Goal: Browse casually: Explore the website without a specific task or goal

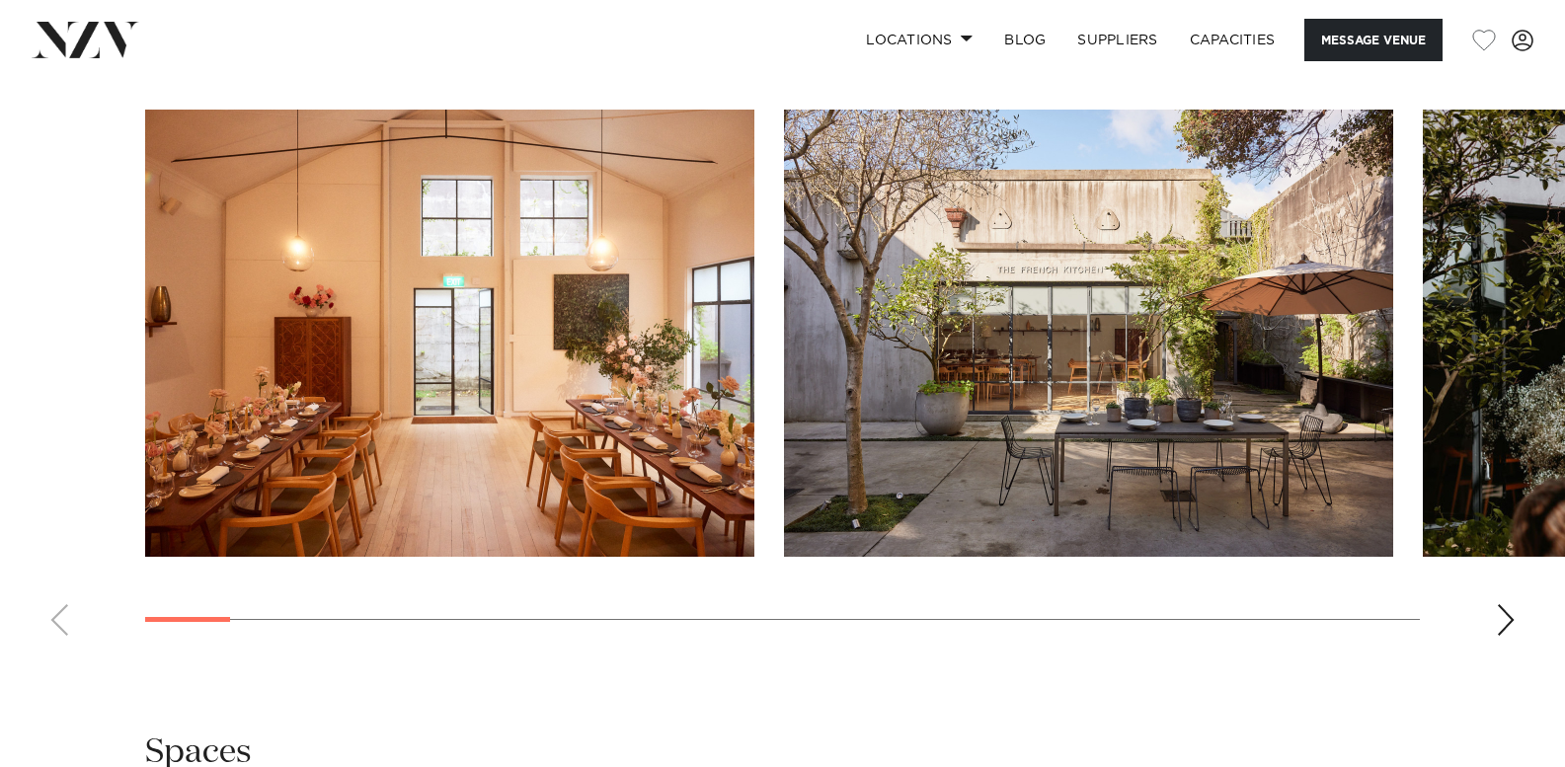
scroll to position [1876, 0]
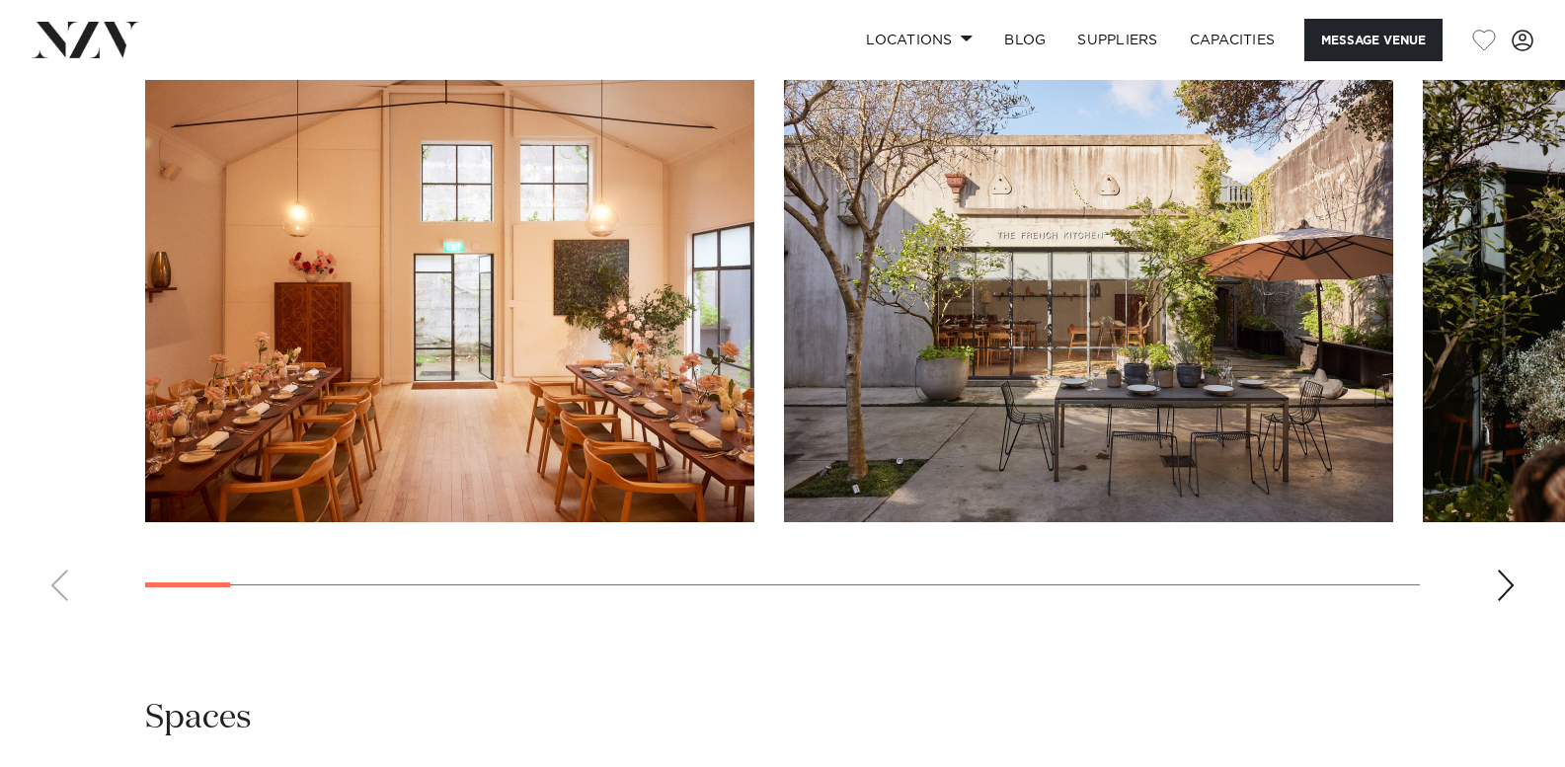
click at [1497, 576] on div "Next slide" at bounding box center [1506, 586] width 20 height 32
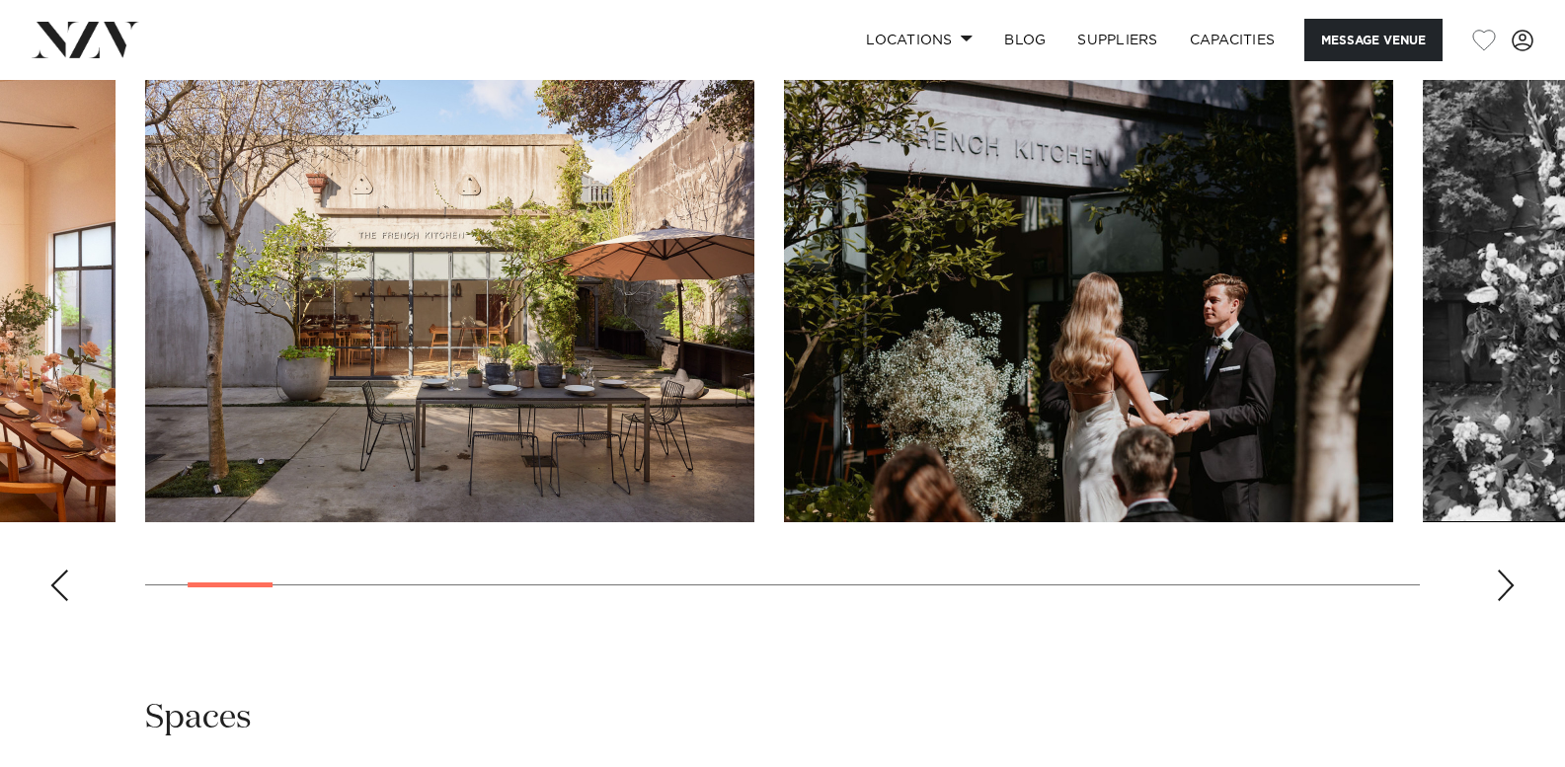
click at [1497, 576] on div "Next slide" at bounding box center [1506, 586] width 20 height 32
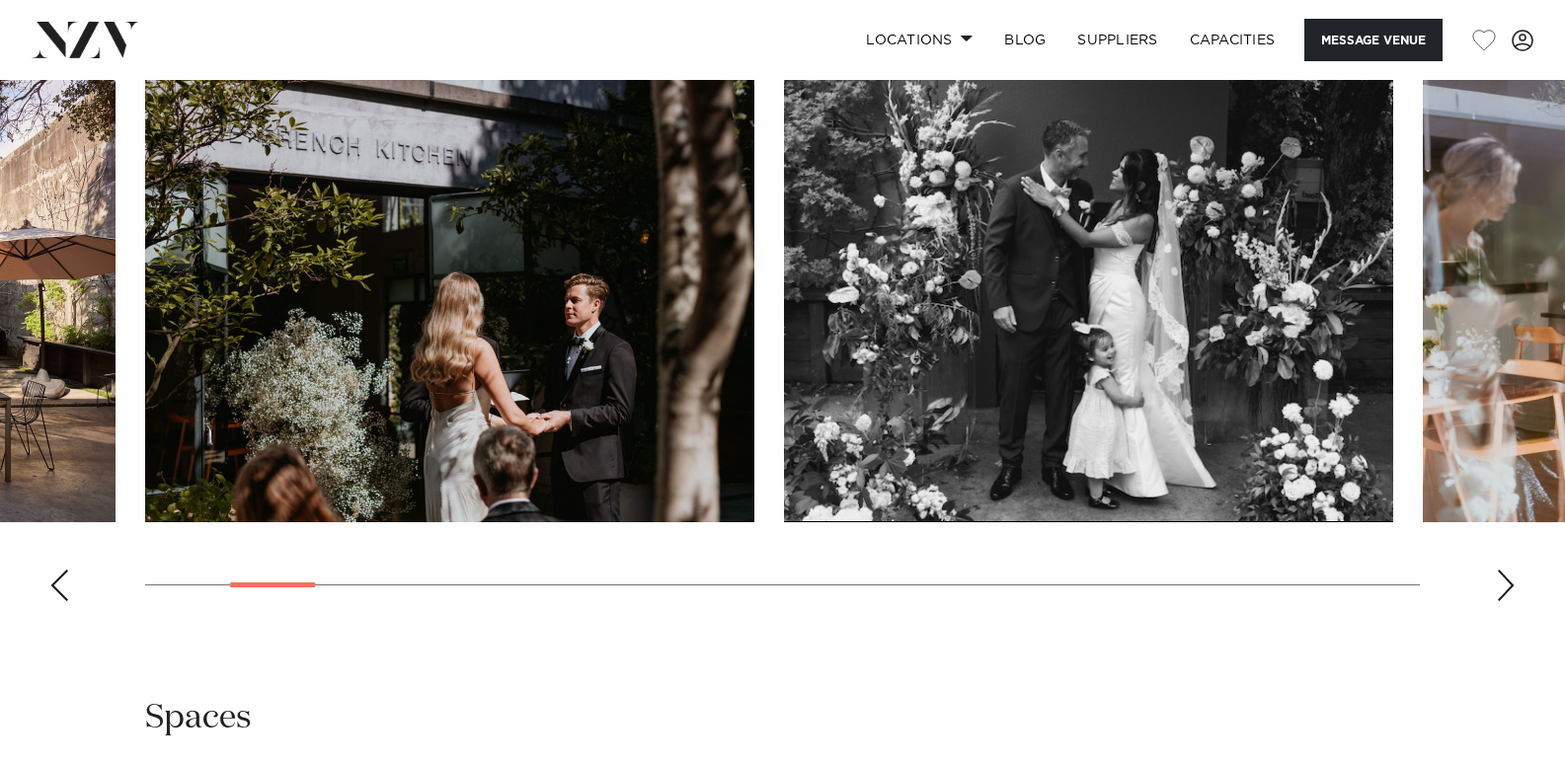
click at [1497, 576] on div "Next slide" at bounding box center [1506, 586] width 20 height 32
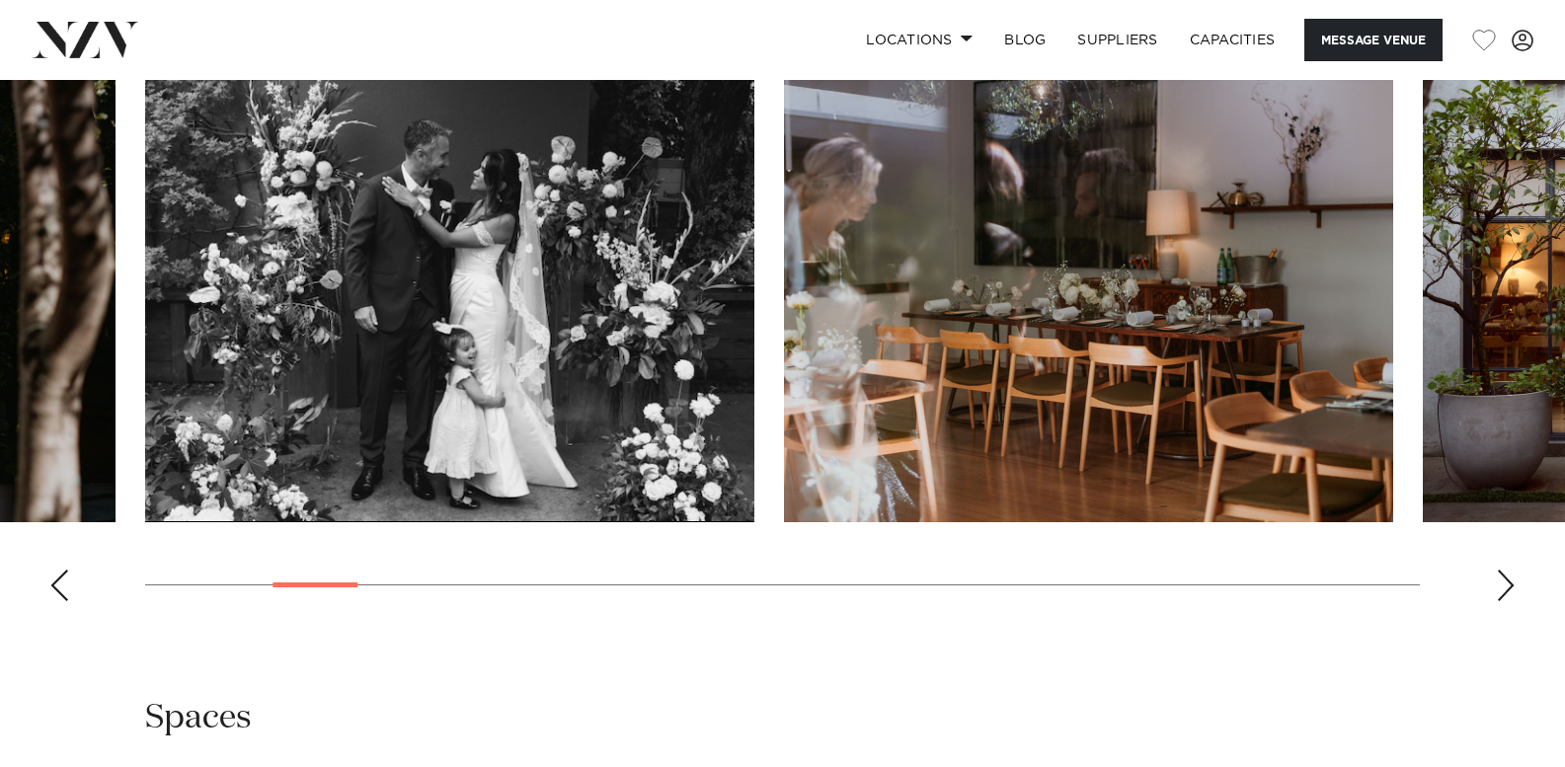
click at [1497, 576] on div "Next slide" at bounding box center [1506, 586] width 20 height 32
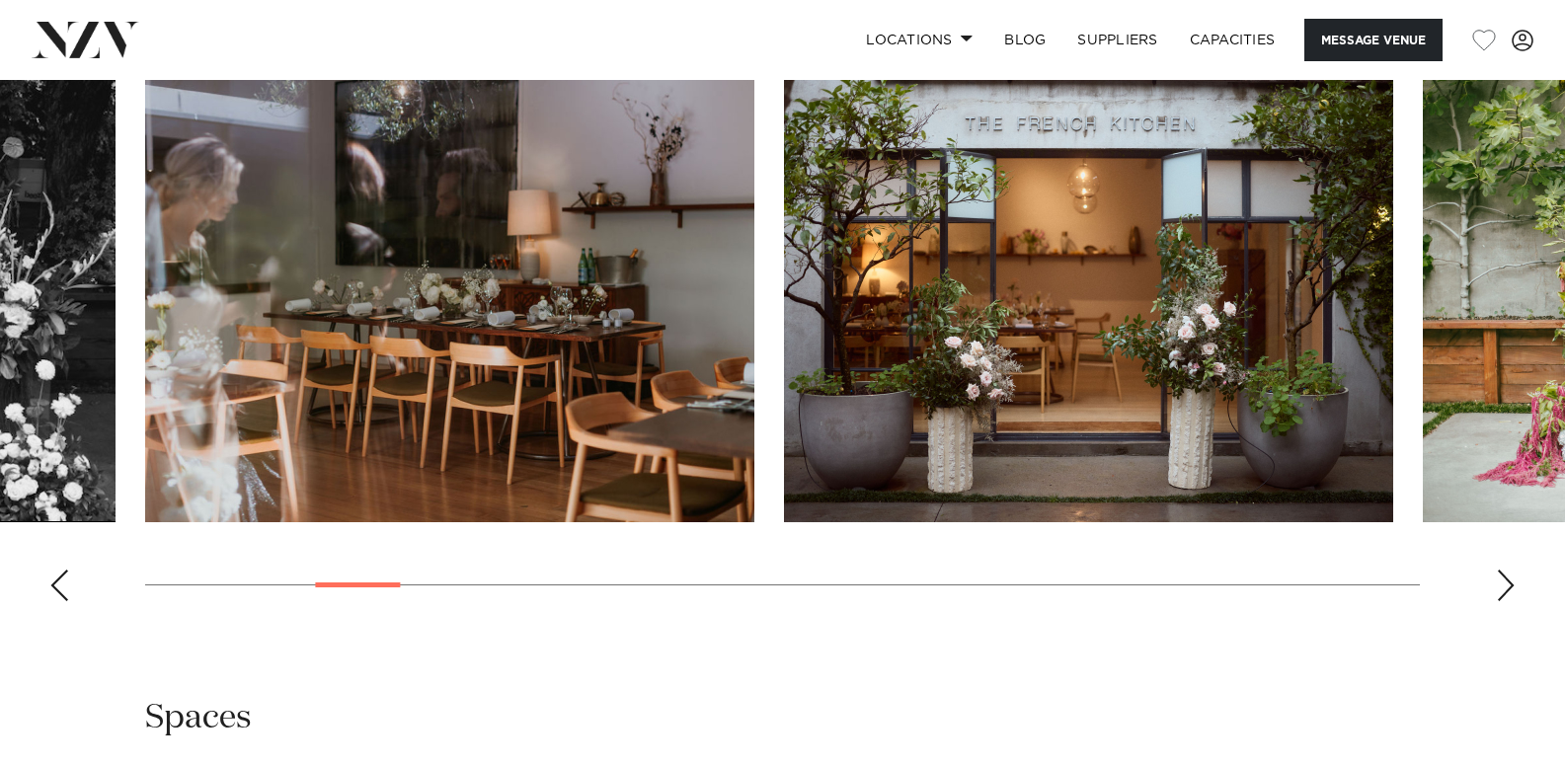
click at [1497, 576] on div "Next slide" at bounding box center [1506, 586] width 20 height 32
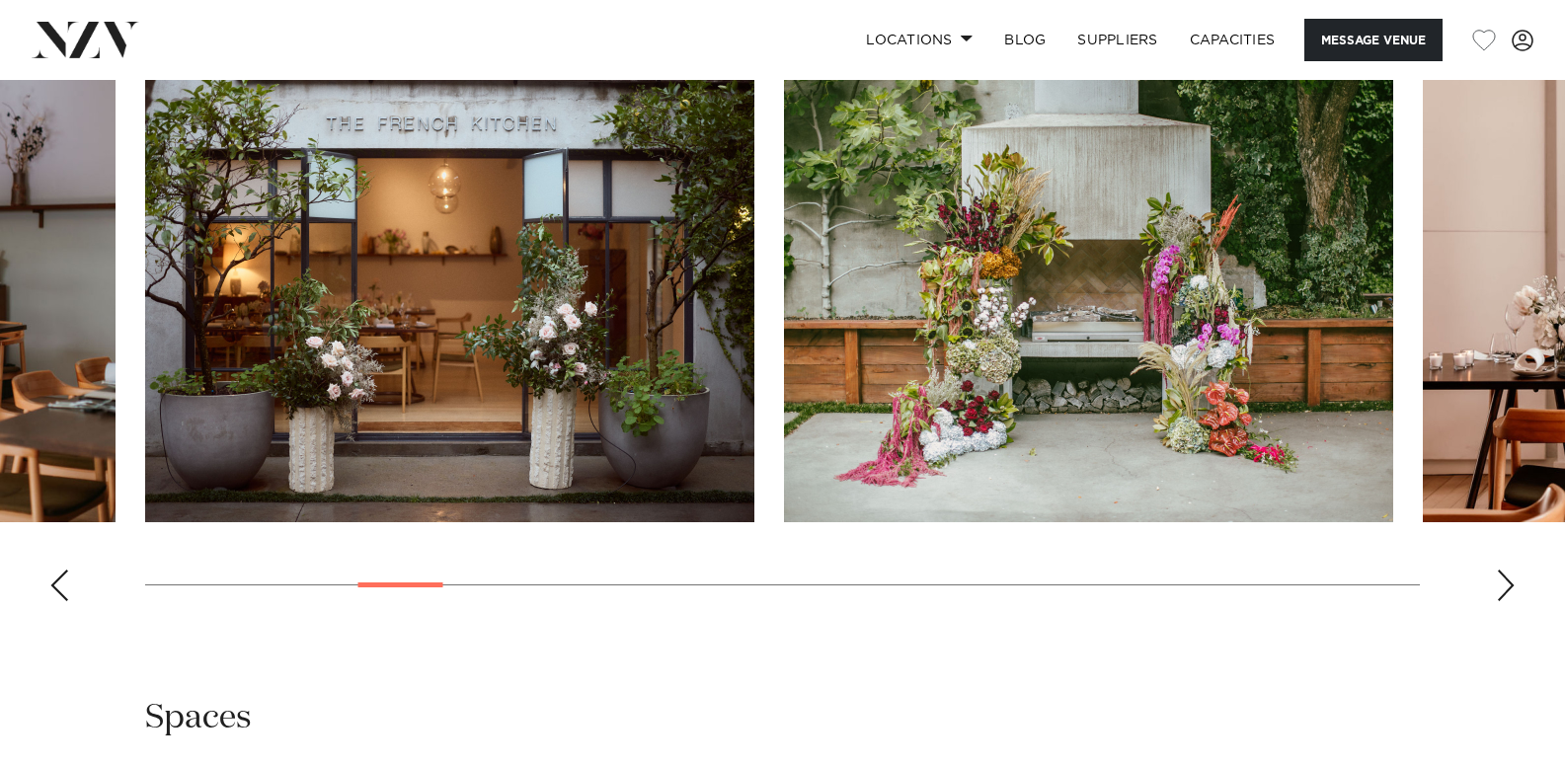
click at [1497, 576] on div "Next slide" at bounding box center [1506, 586] width 20 height 32
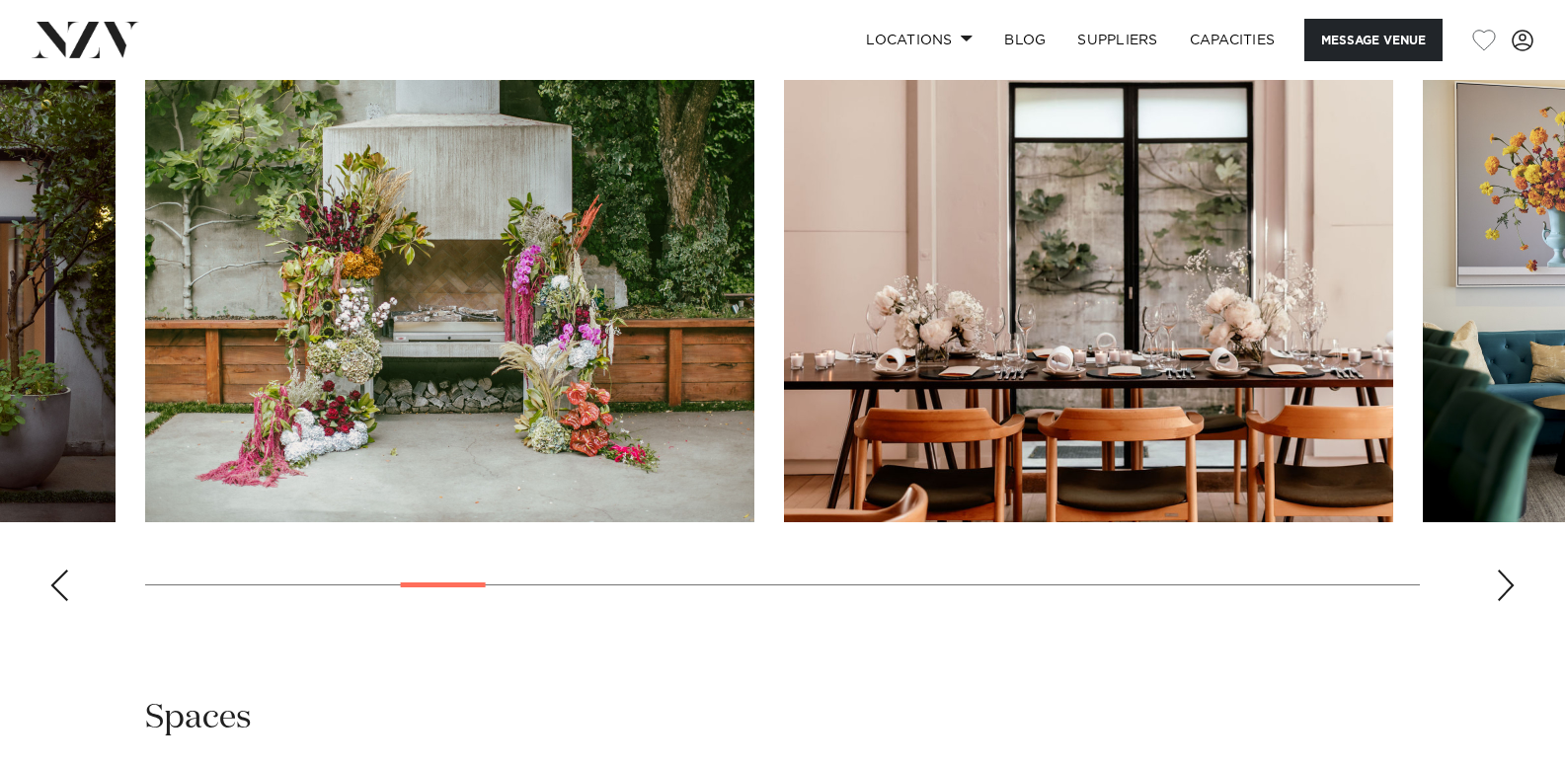
click at [1497, 576] on div "Next slide" at bounding box center [1506, 586] width 20 height 32
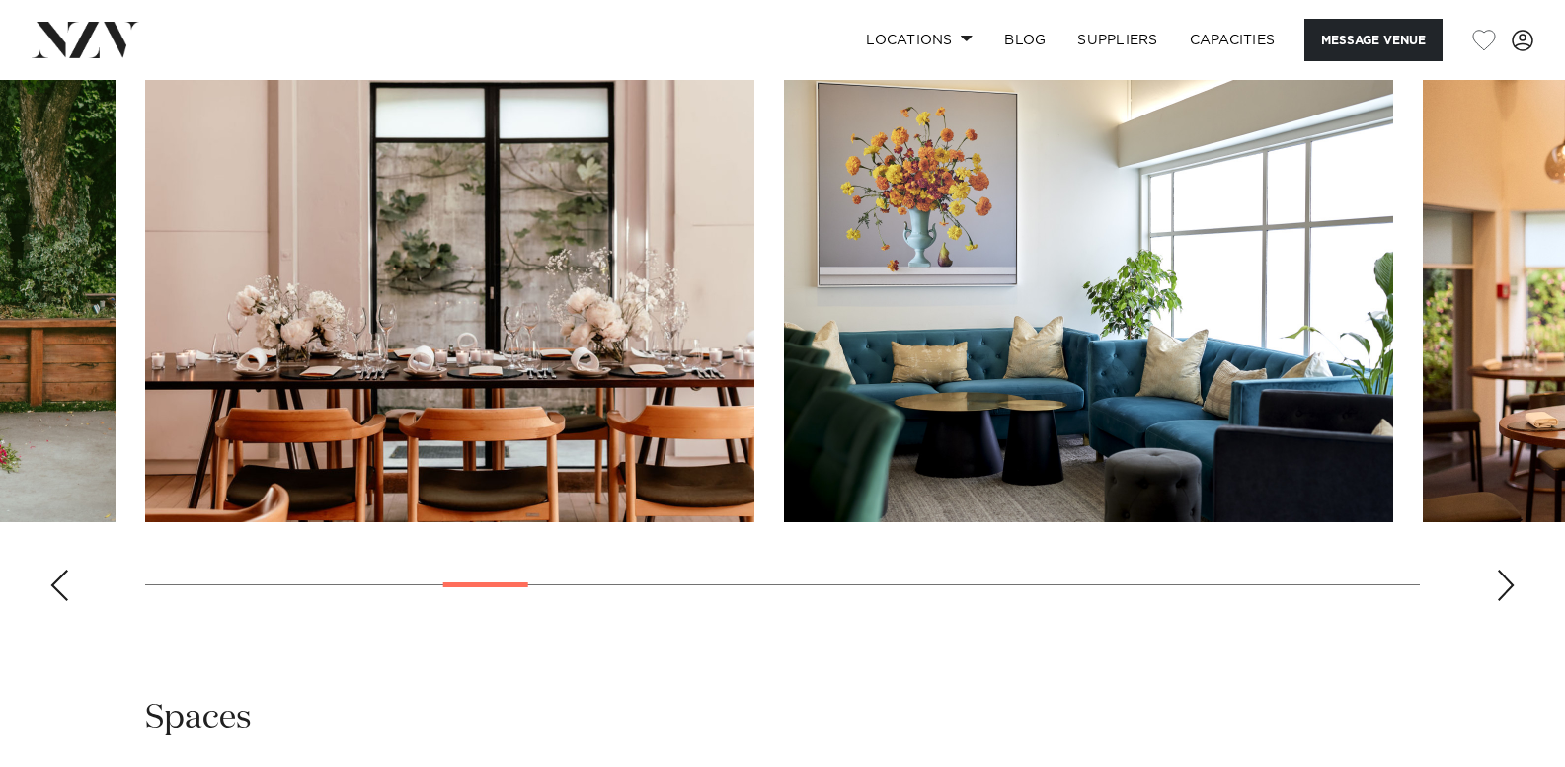
click at [1497, 576] on div "Next slide" at bounding box center [1506, 586] width 20 height 32
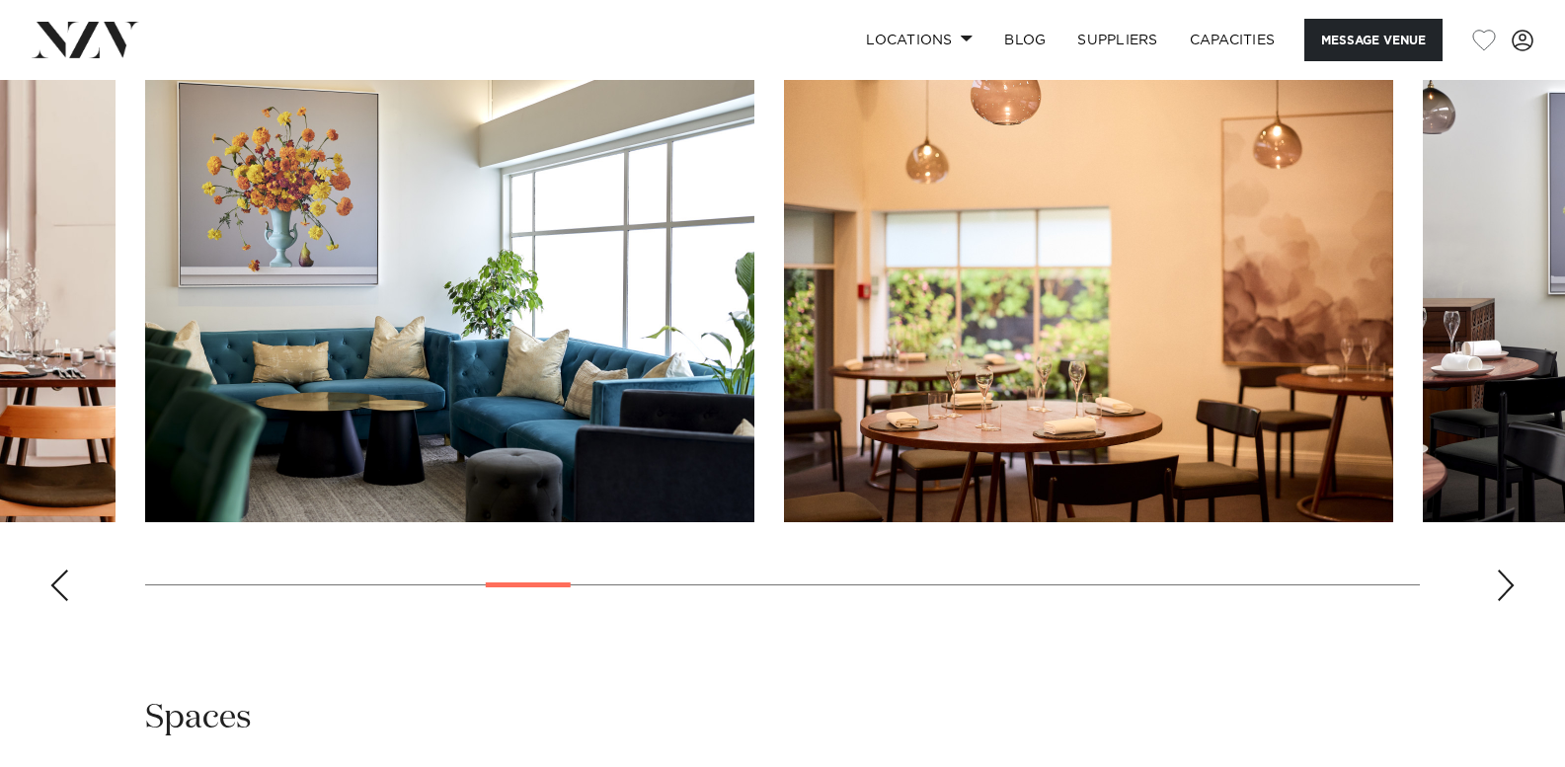
click at [1497, 576] on div "Next slide" at bounding box center [1506, 586] width 20 height 32
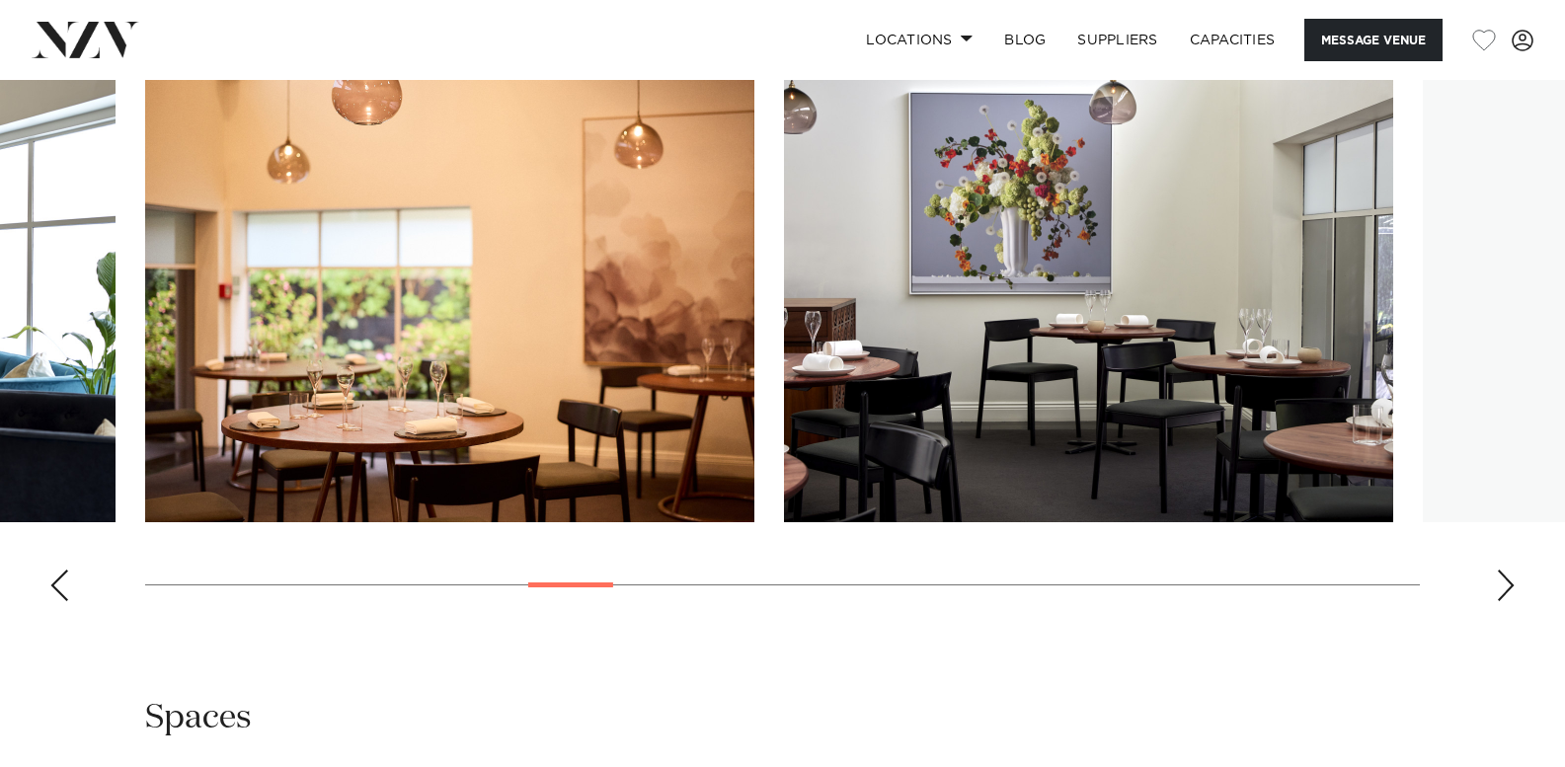
click at [1497, 576] on div "Next slide" at bounding box center [1506, 586] width 20 height 32
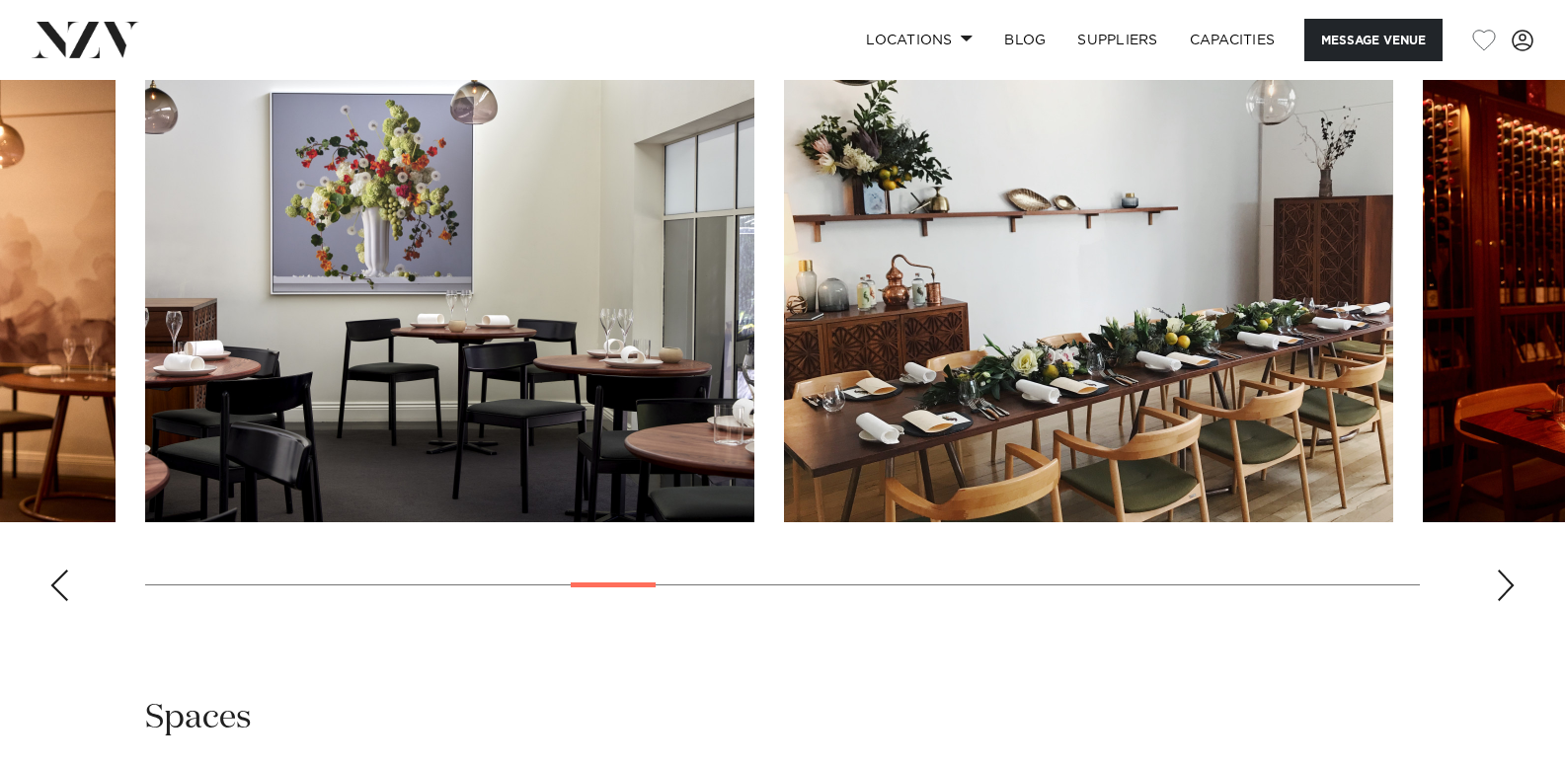
click at [1497, 576] on div "Next slide" at bounding box center [1506, 586] width 20 height 32
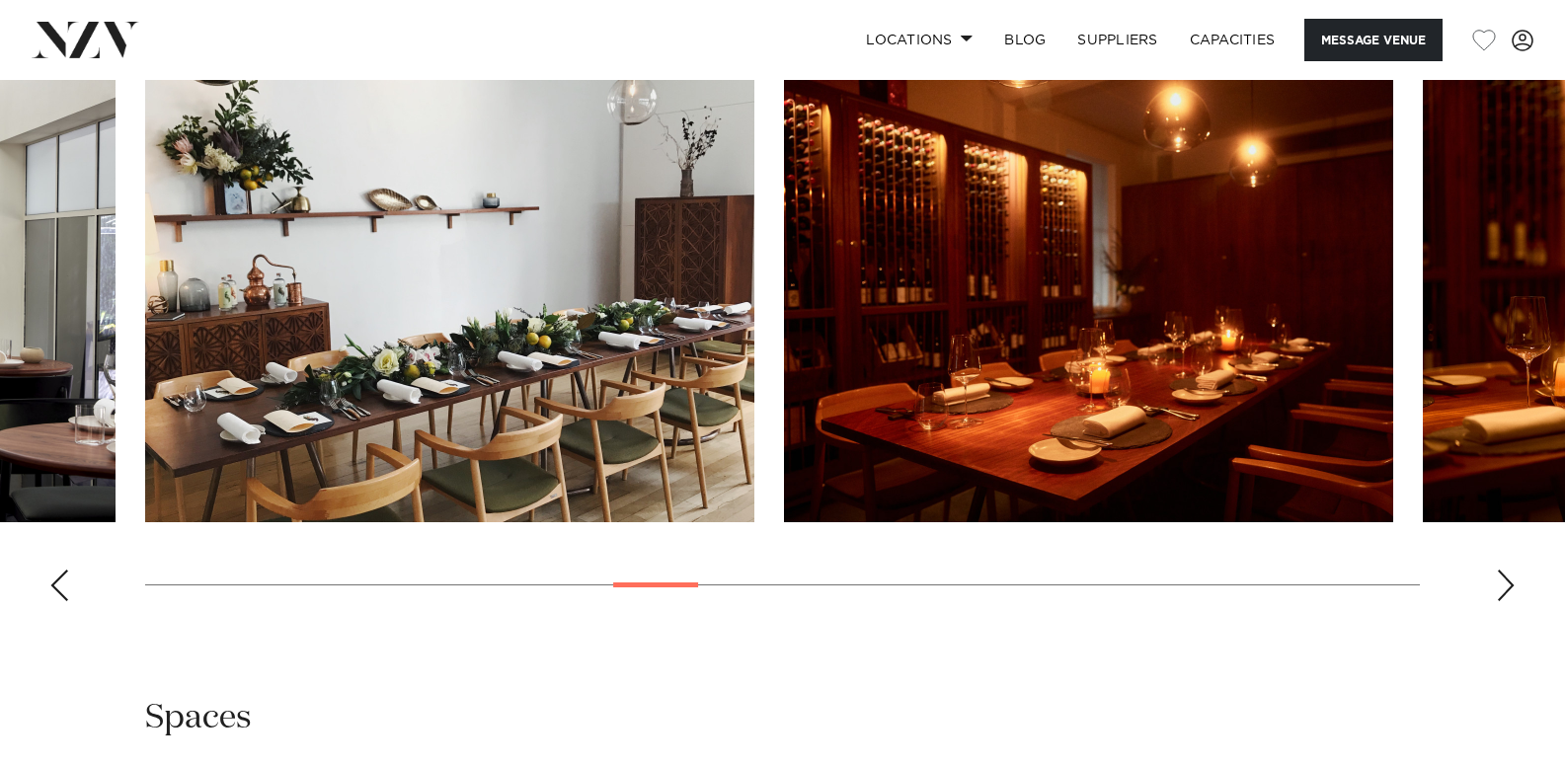
click at [1497, 576] on div "Next slide" at bounding box center [1506, 586] width 20 height 32
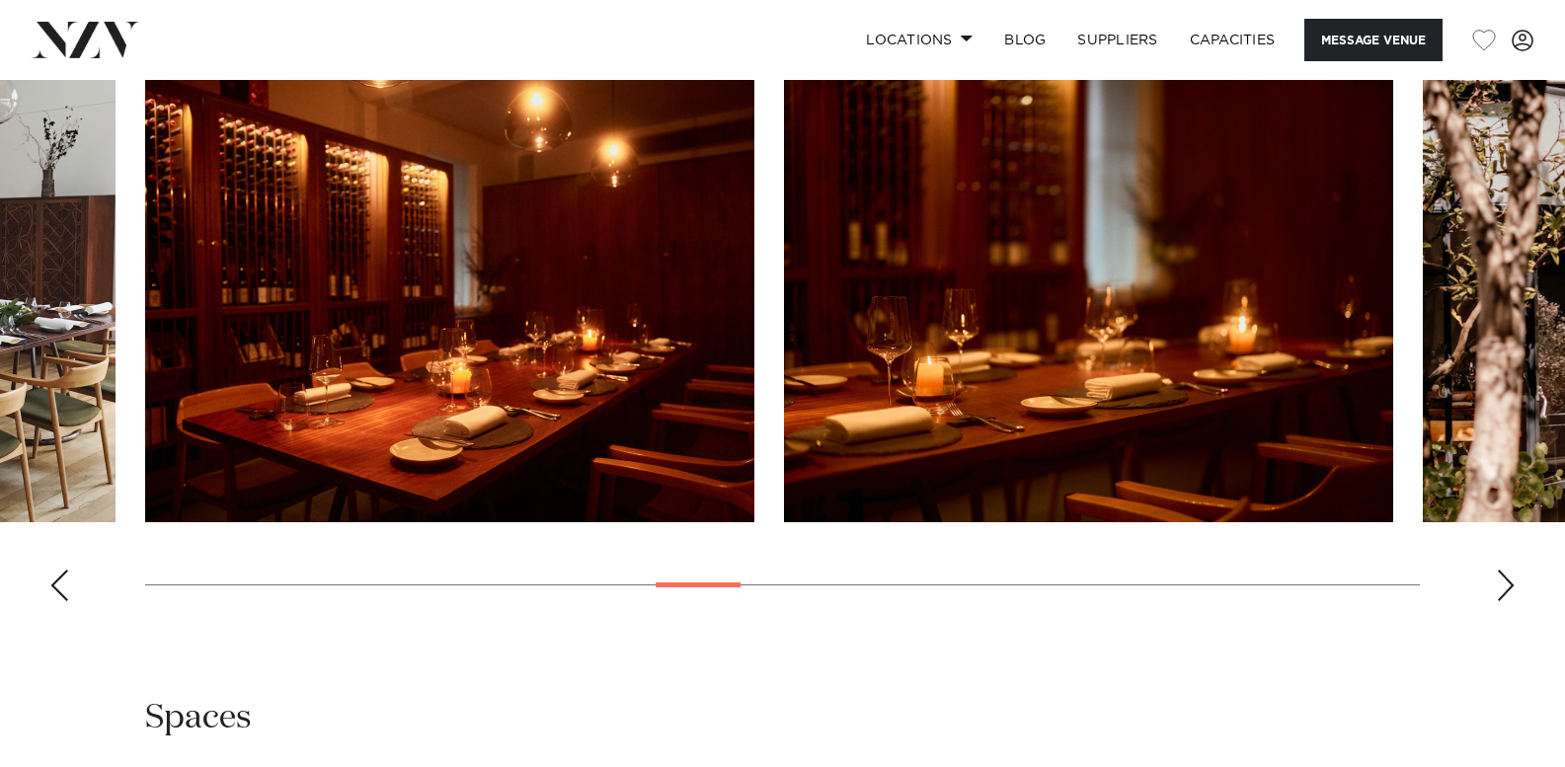
click at [1497, 576] on div "Next slide" at bounding box center [1506, 586] width 20 height 32
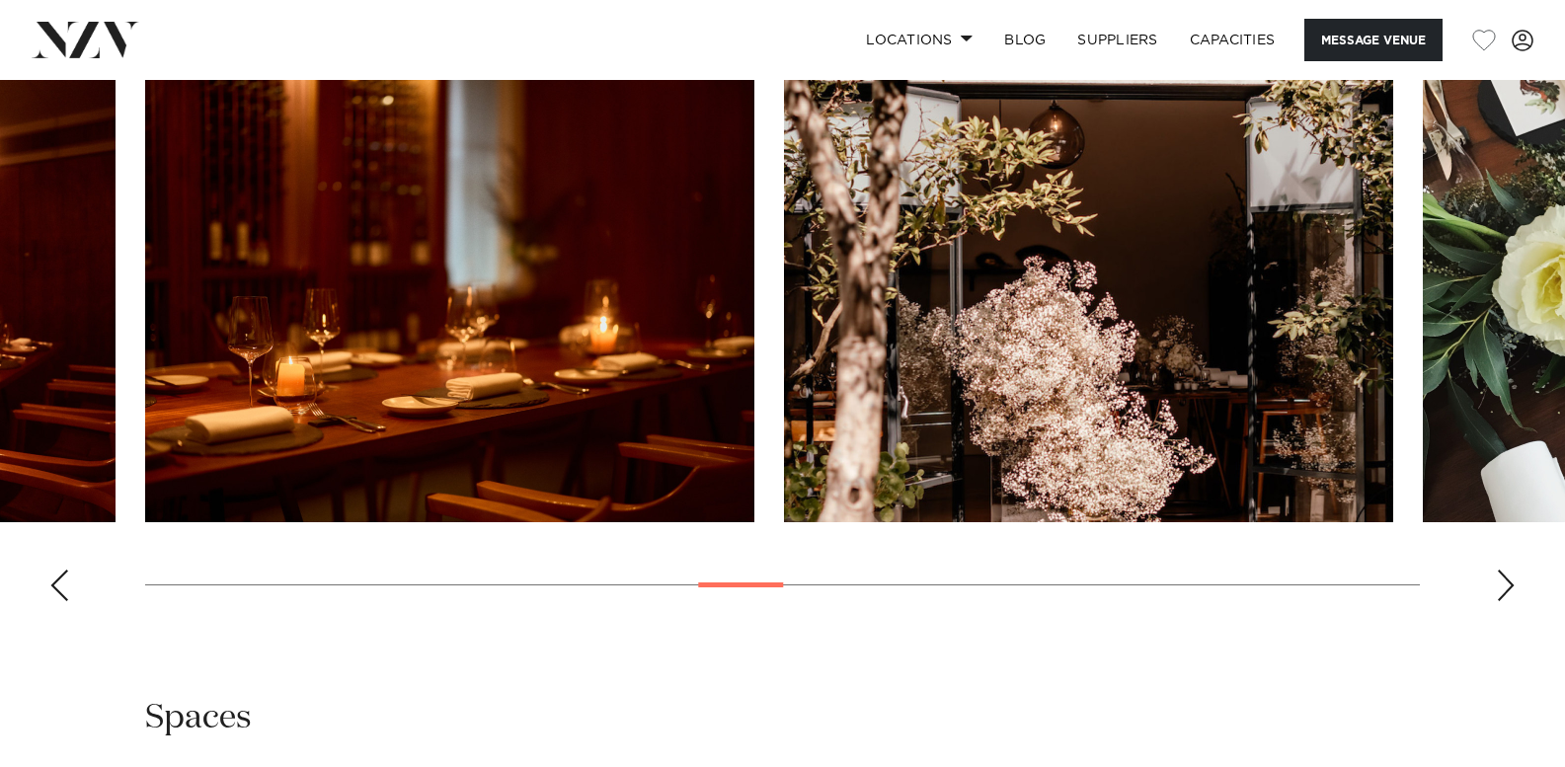
click at [1497, 576] on div "Next slide" at bounding box center [1506, 586] width 20 height 32
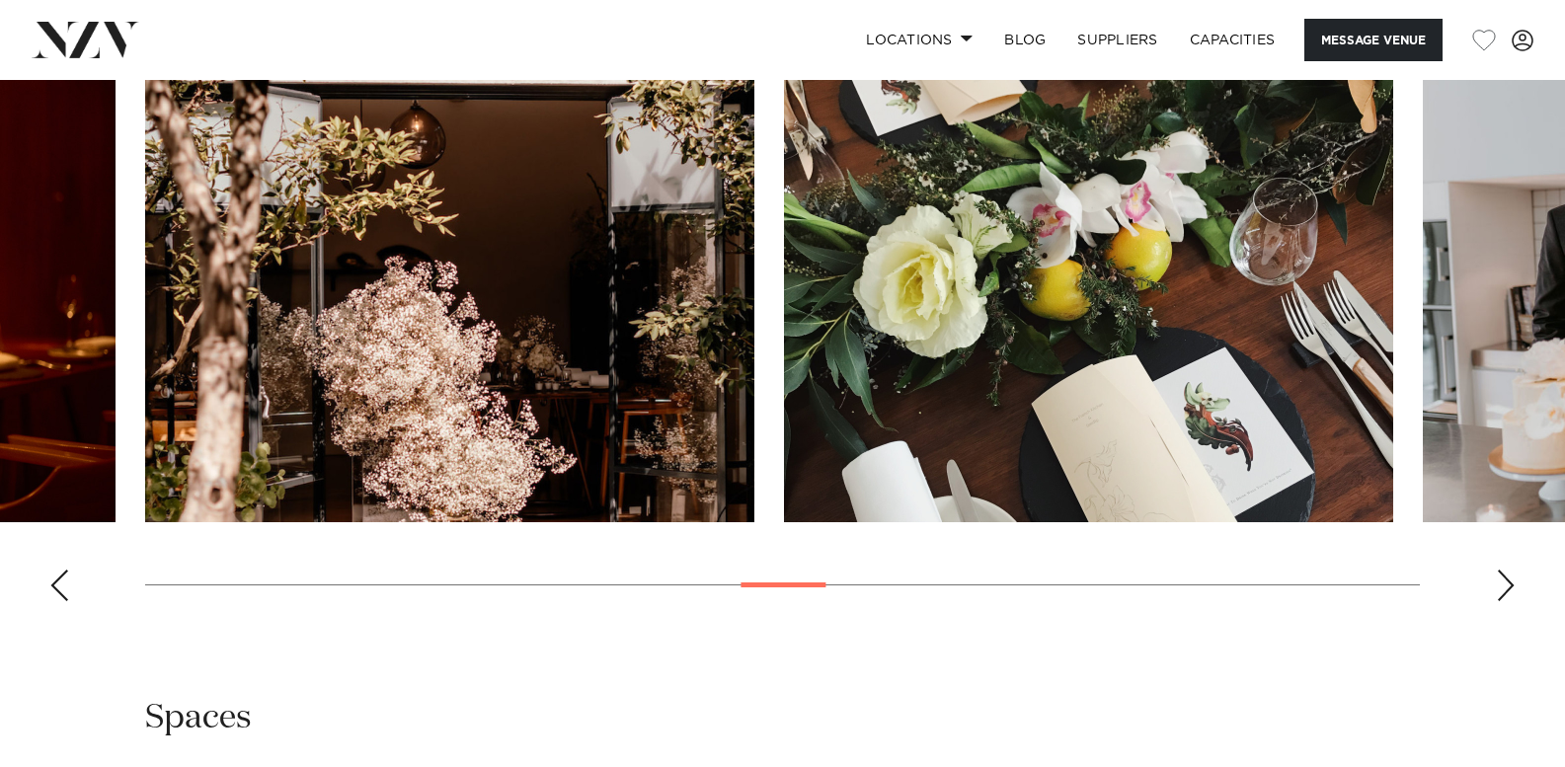
click at [1497, 576] on div "Next slide" at bounding box center [1506, 586] width 20 height 32
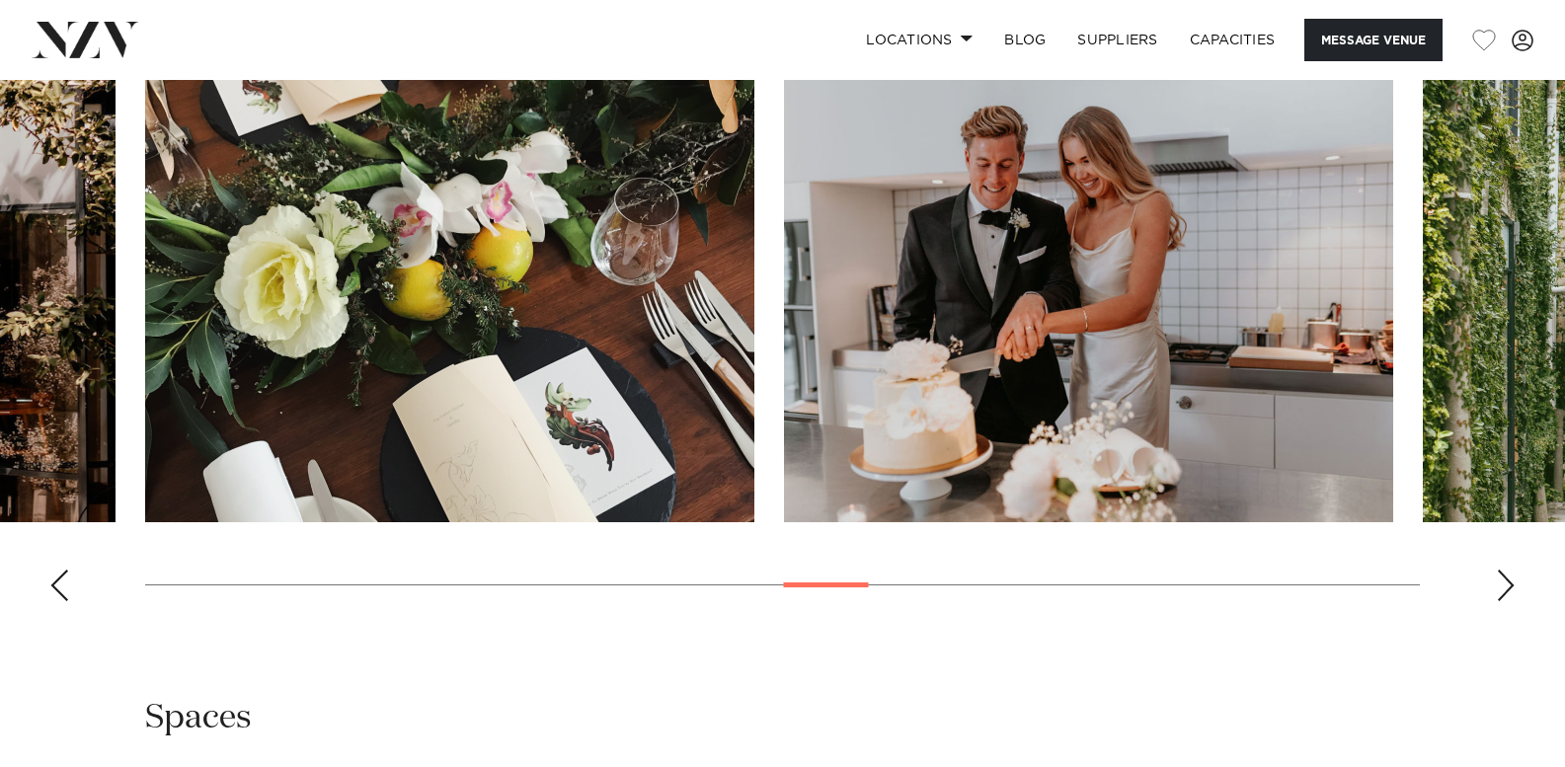
click at [1497, 576] on div "Next slide" at bounding box center [1506, 586] width 20 height 32
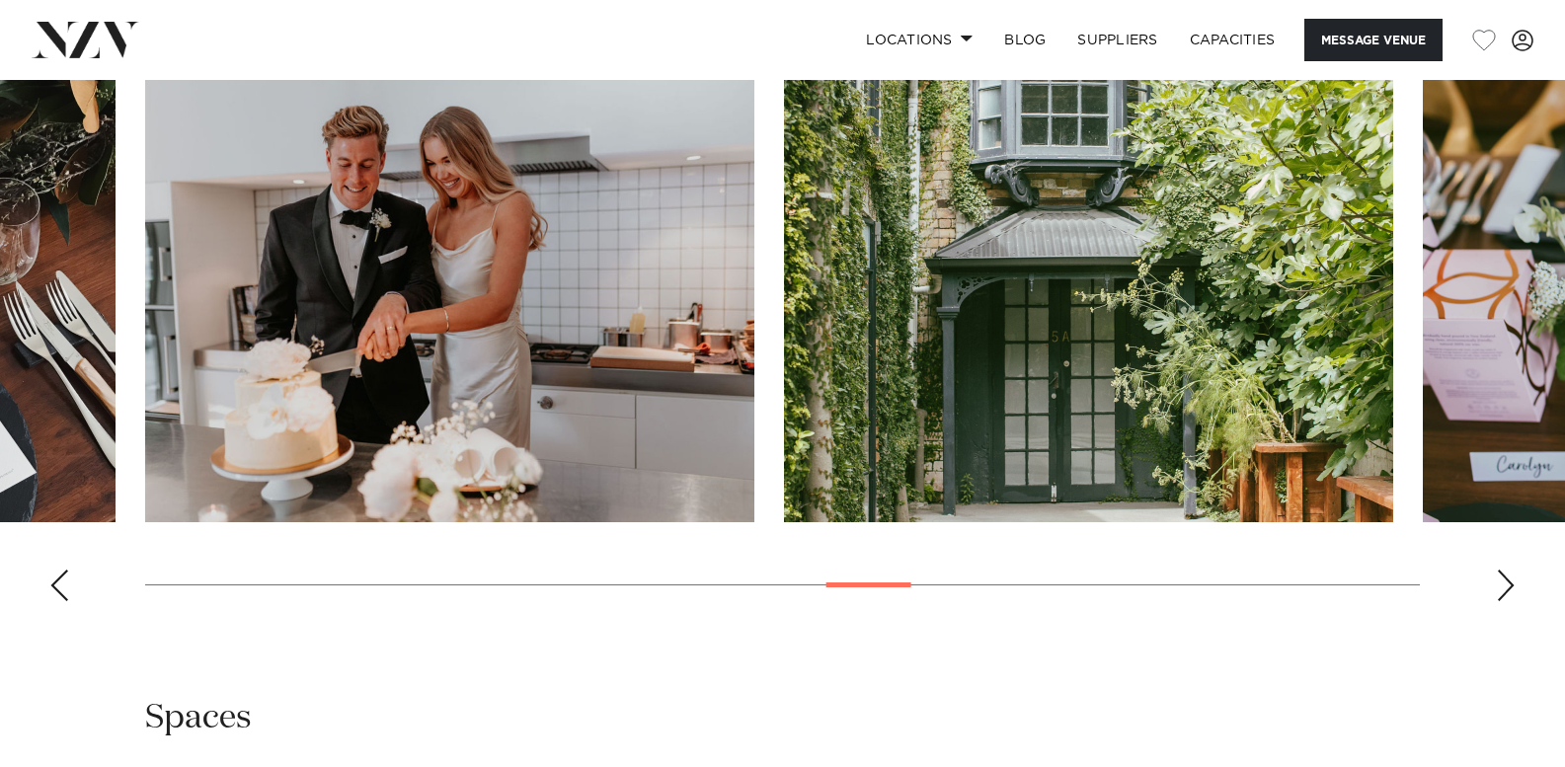
click at [1497, 576] on div "Next slide" at bounding box center [1506, 586] width 20 height 32
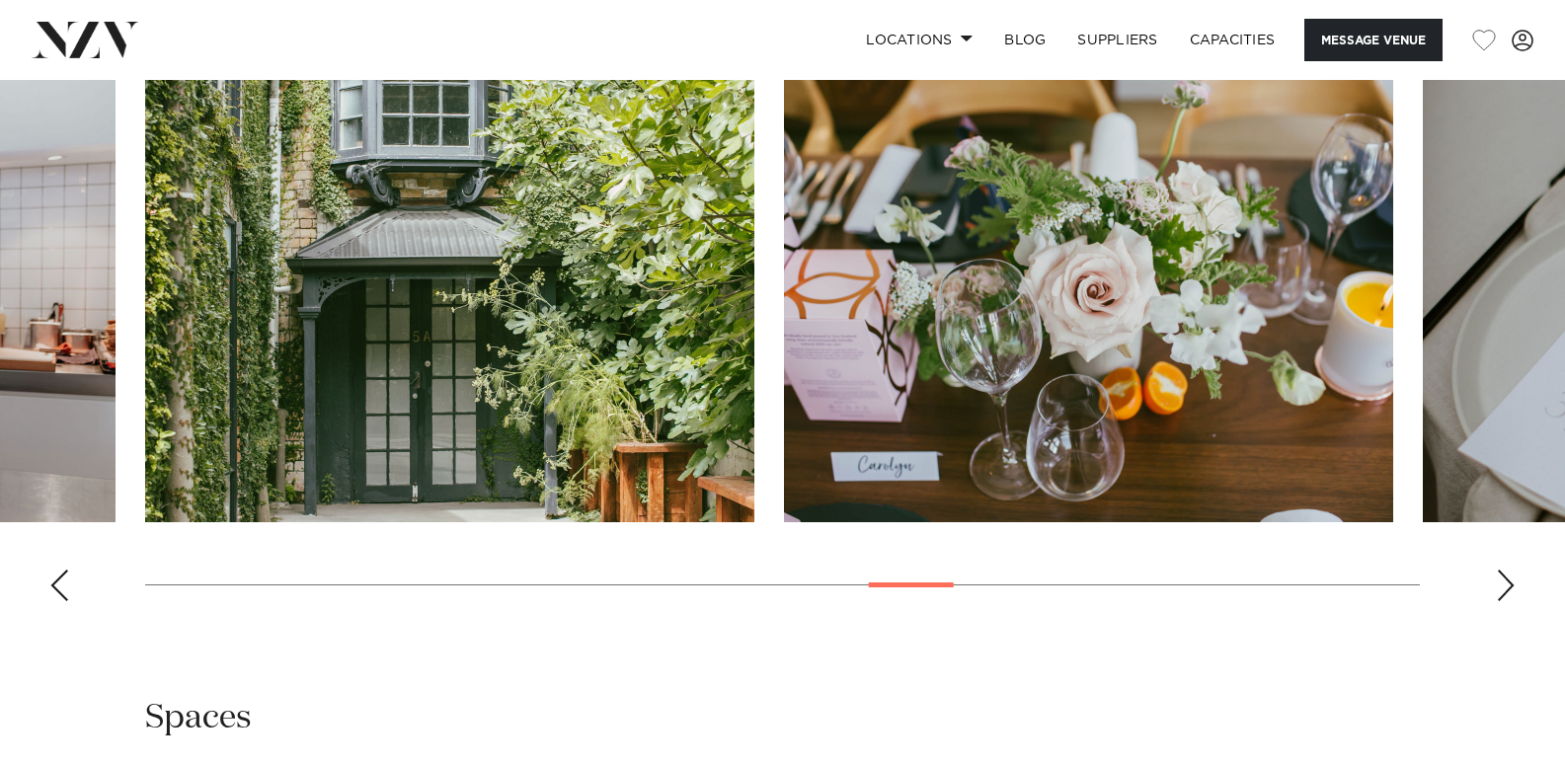
click at [1497, 576] on div "Next slide" at bounding box center [1506, 586] width 20 height 32
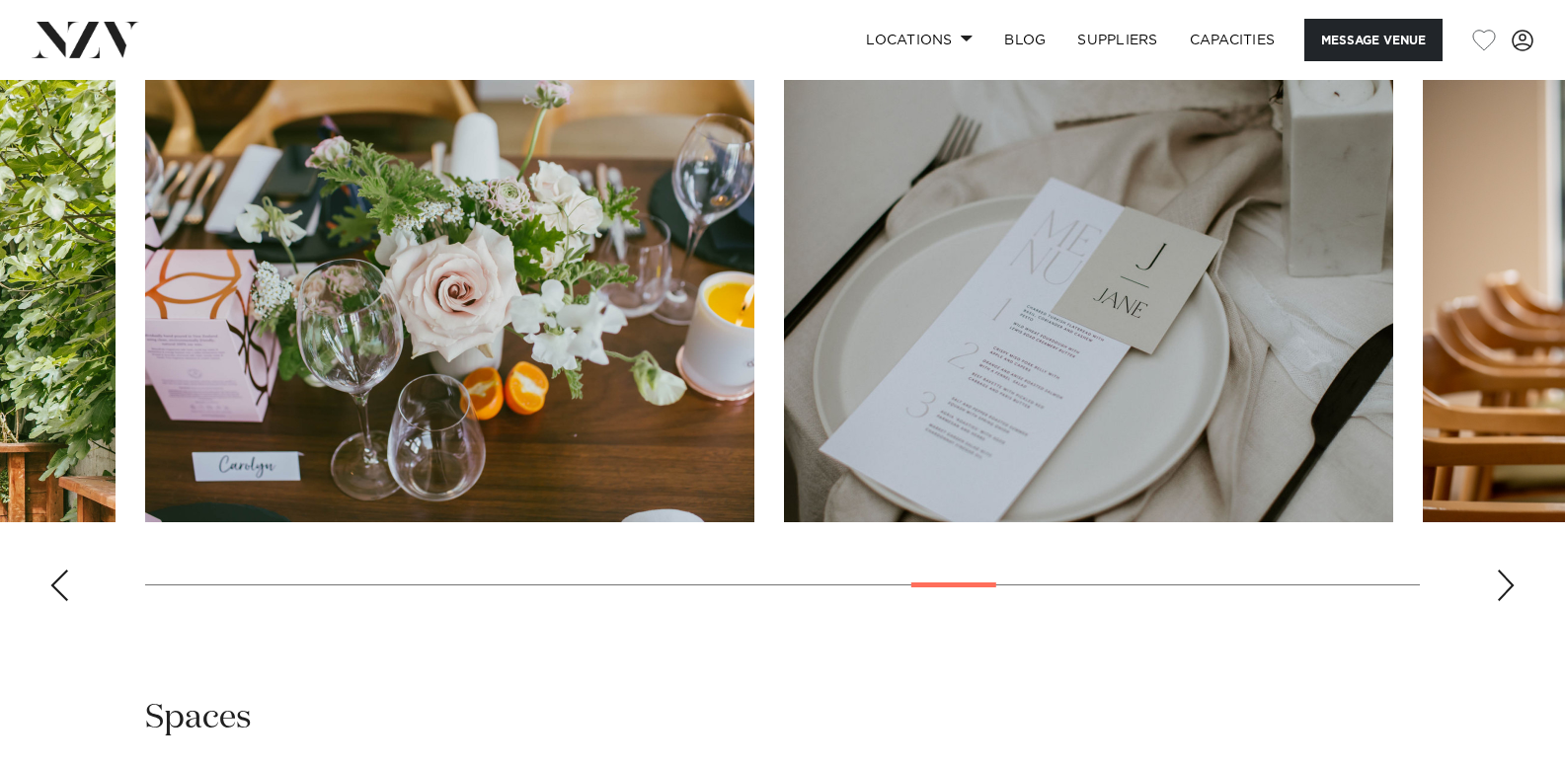
click at [1497, 576] on div "Next slide" at bounding box center [1506, 586] width 20 height 32
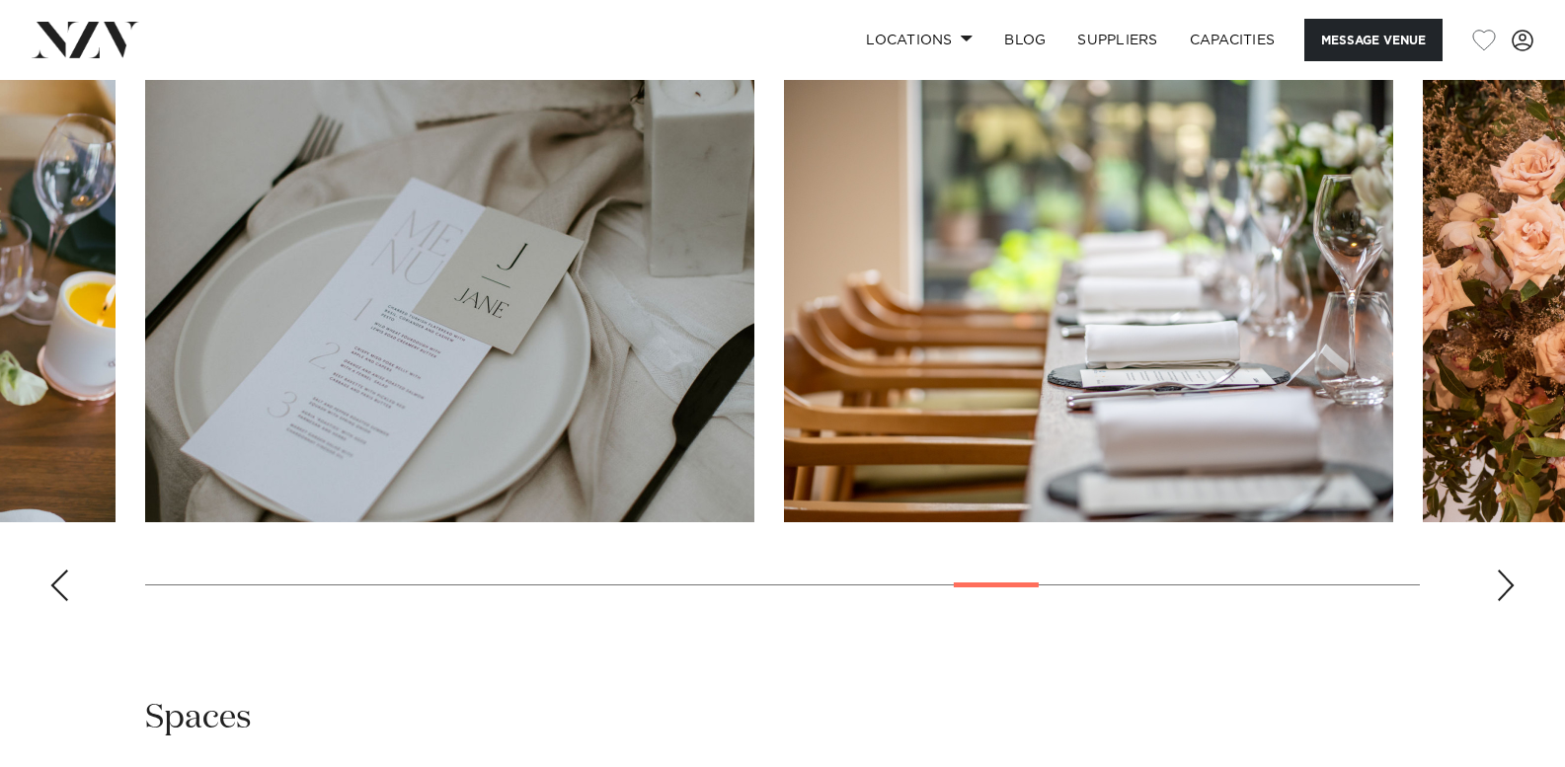
click at [1497, 576] on div "Next slide" at bounding box center [1506, 586] width 20 height 32
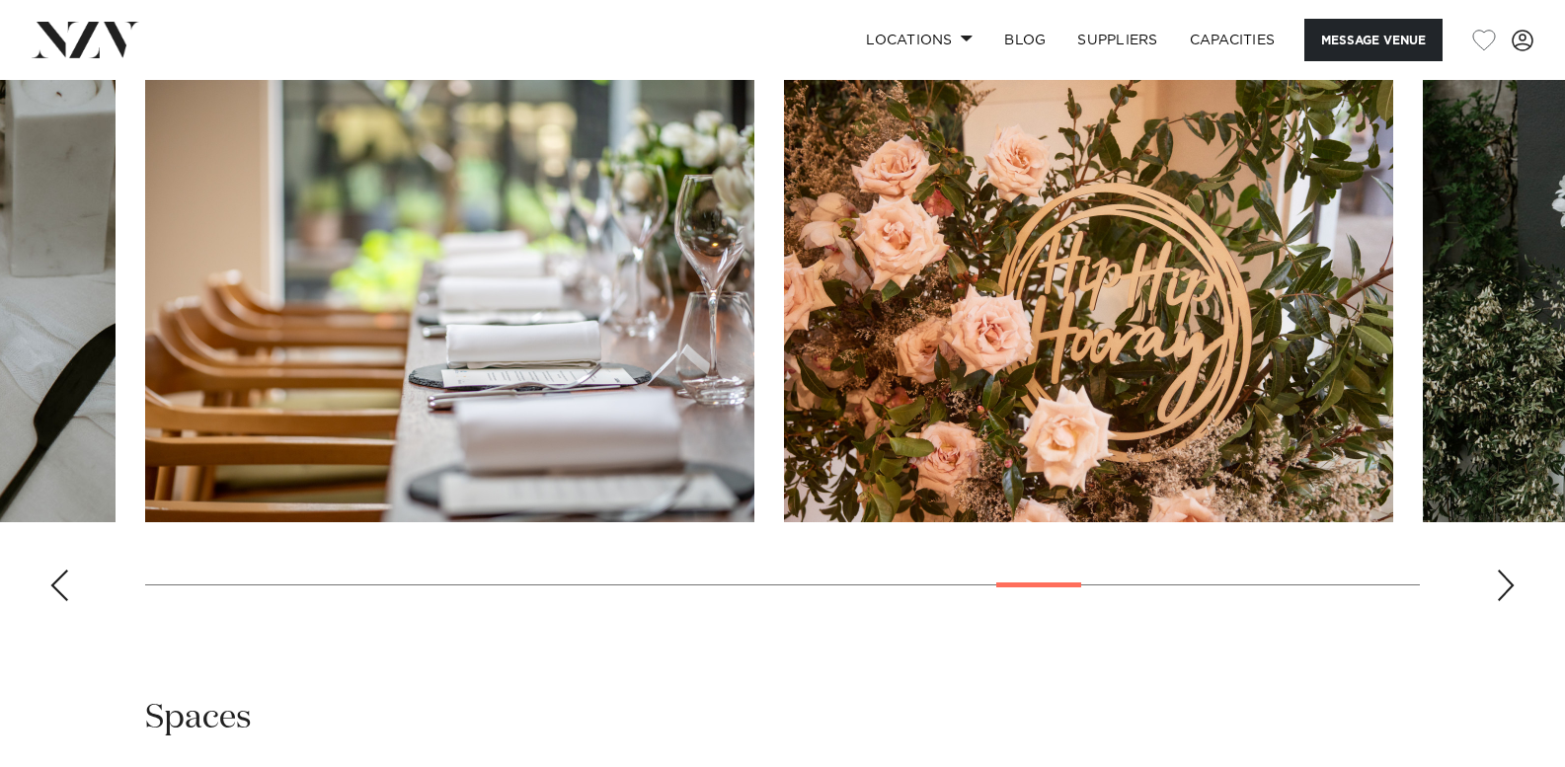
click at [1497, 576] on div "Next slide" at bounding box center [1506, 586] width 20 height 32
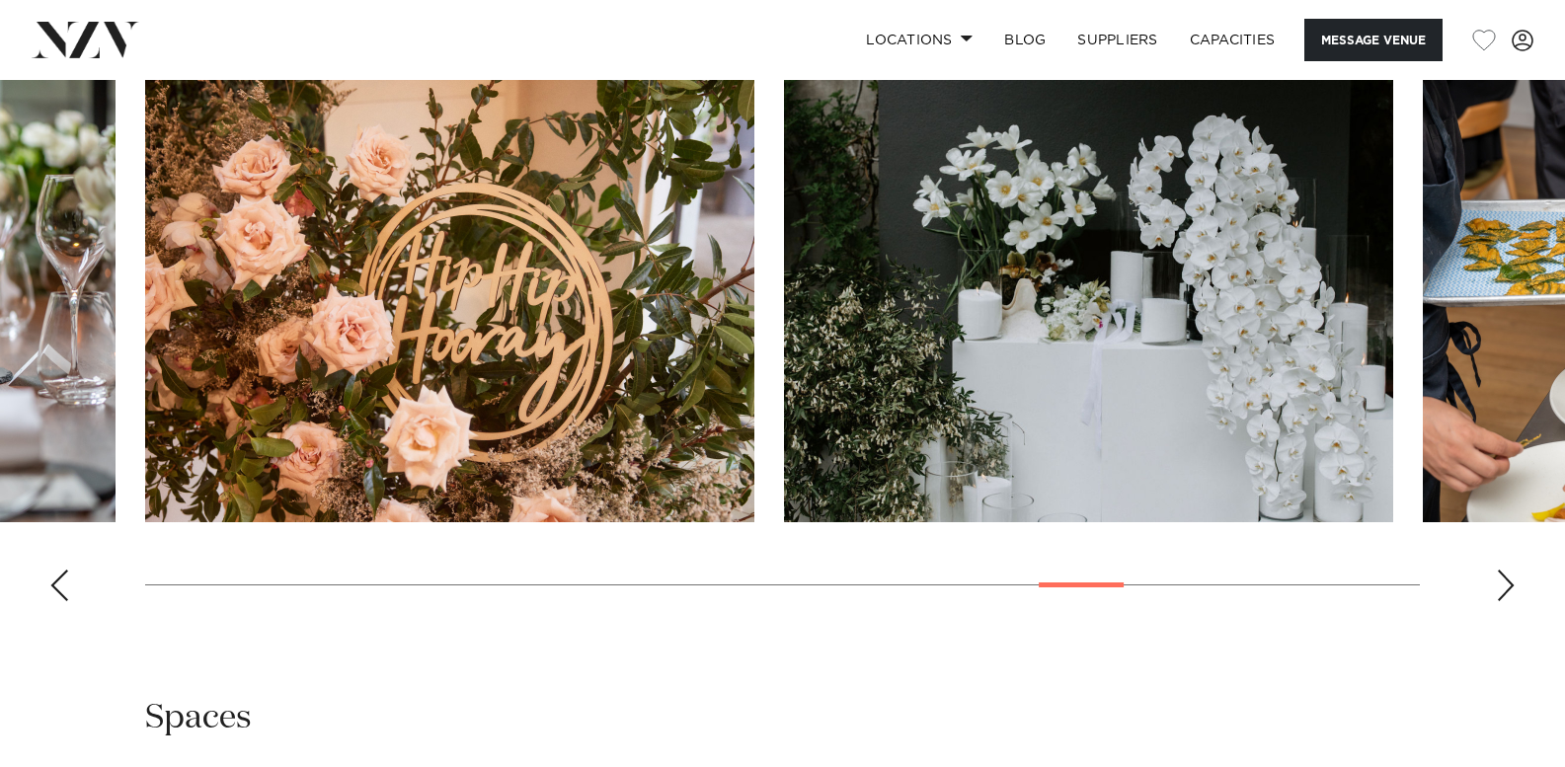
click at [1497, 576] on div "Next slide" at bounding box center [1506, 586] width 20 height 32
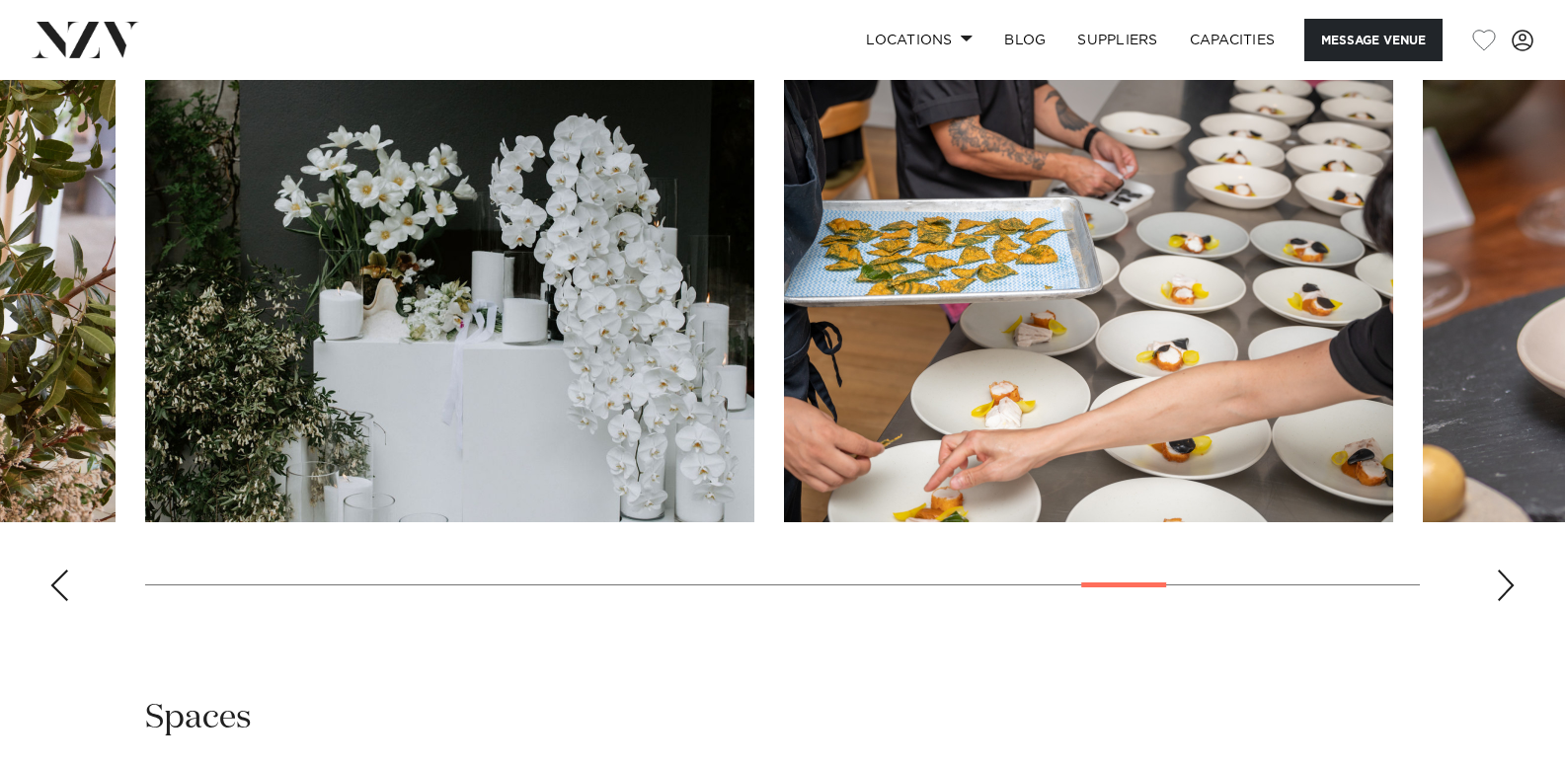
click at [1497, 576] on div "Next slide" at bounding box center [1506, 586] width 20 height 32
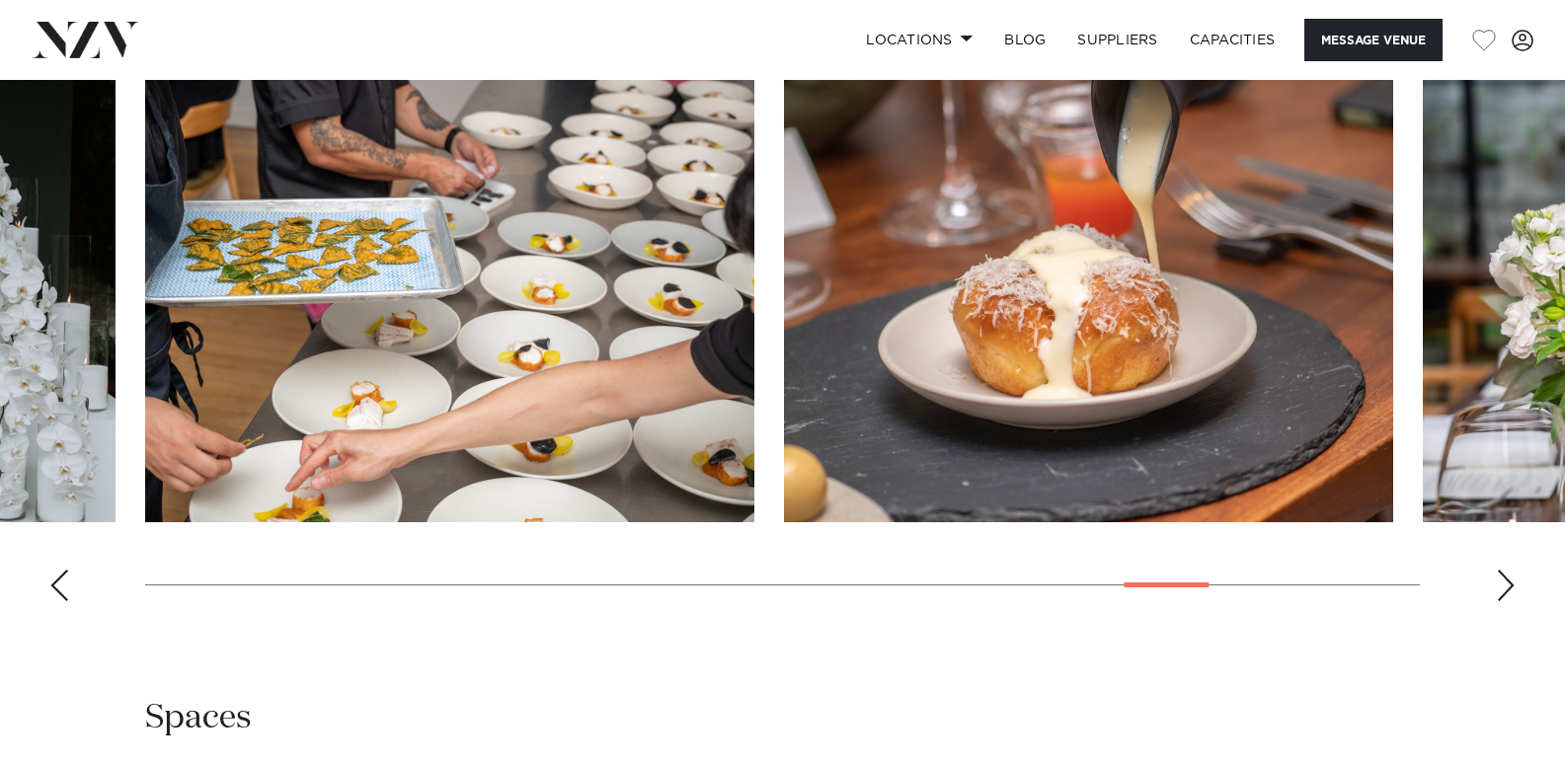
click at [1497, 576] on div "Next slide" at bounding box center [1506, 586] width 20 height 32
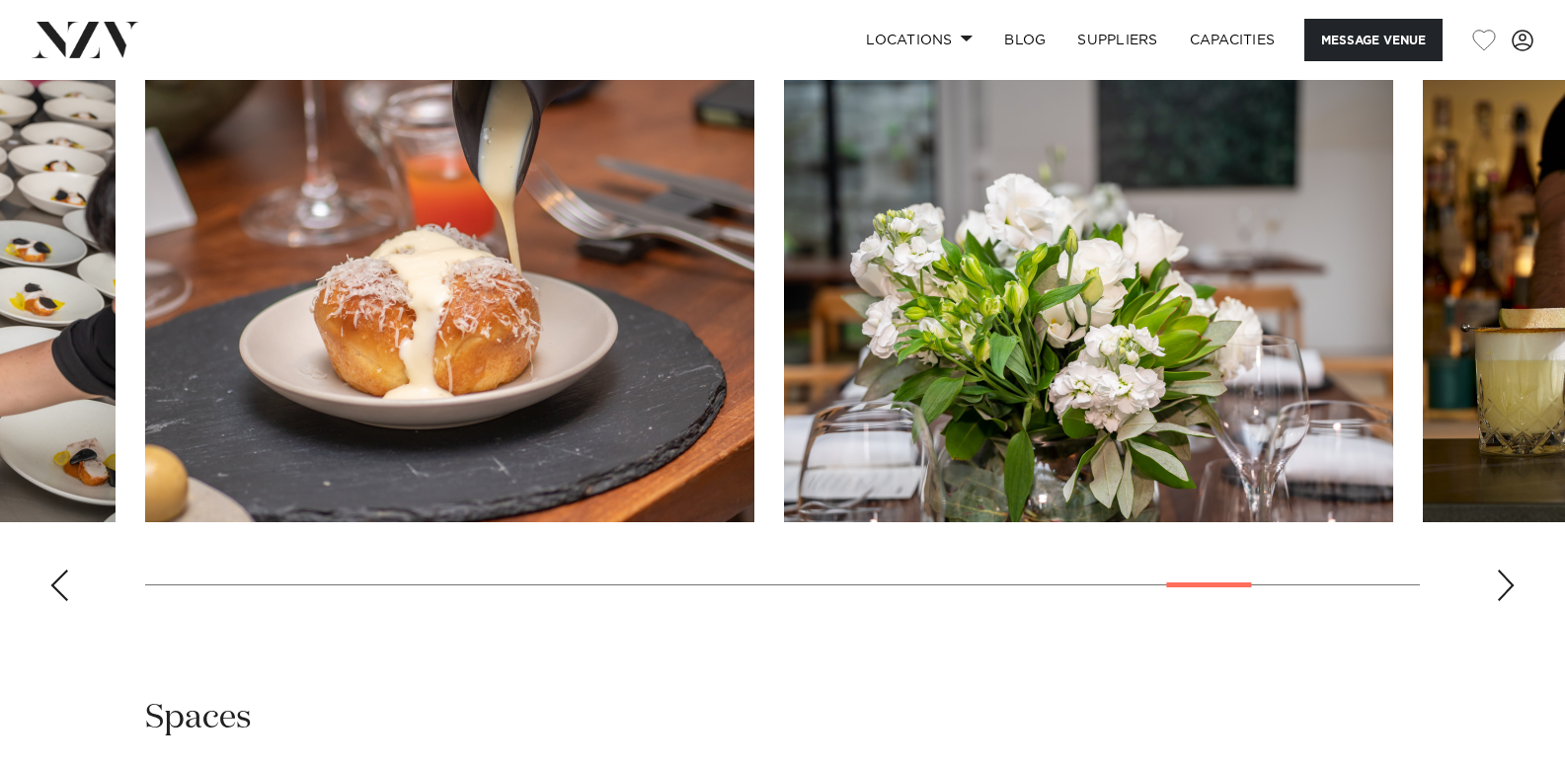
click at [1497, 576] on div "Next slide" at bounding box center [1506, 586] width 20 height 32
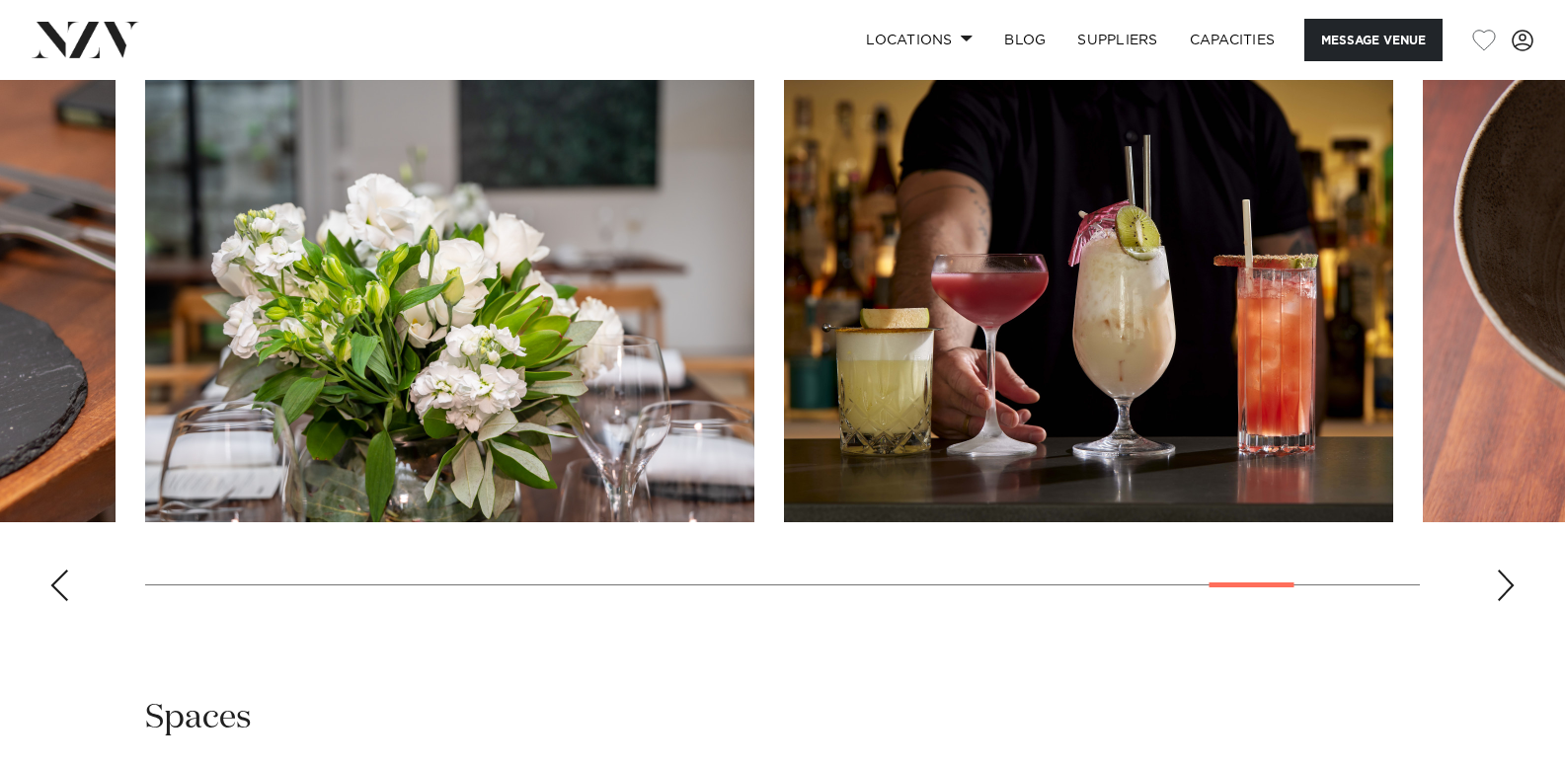
click at [1497, 576] on div "Next slide" at bounding box center [1506, 586] width 20 height 32
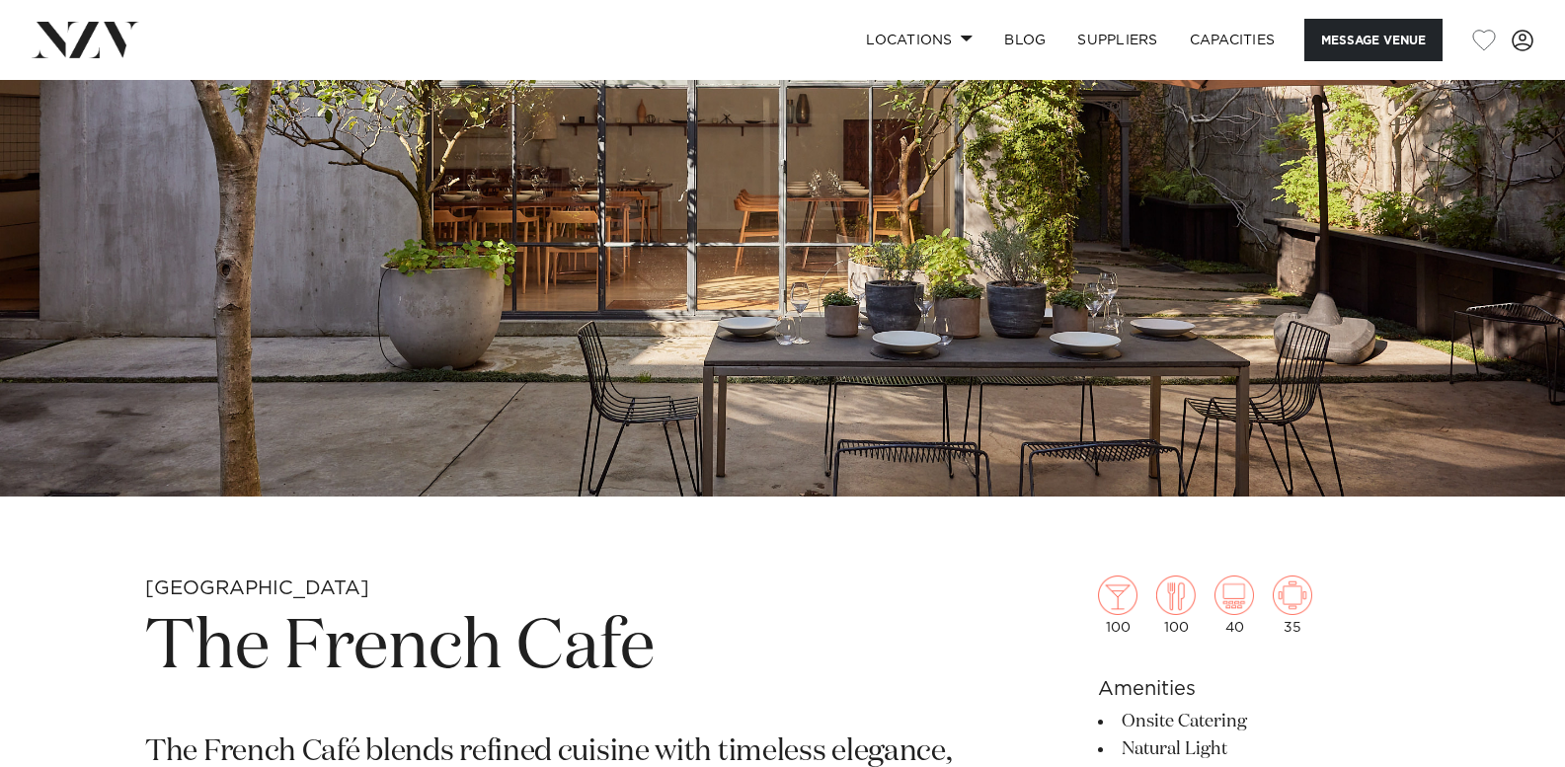
scroll to position [0, 0]
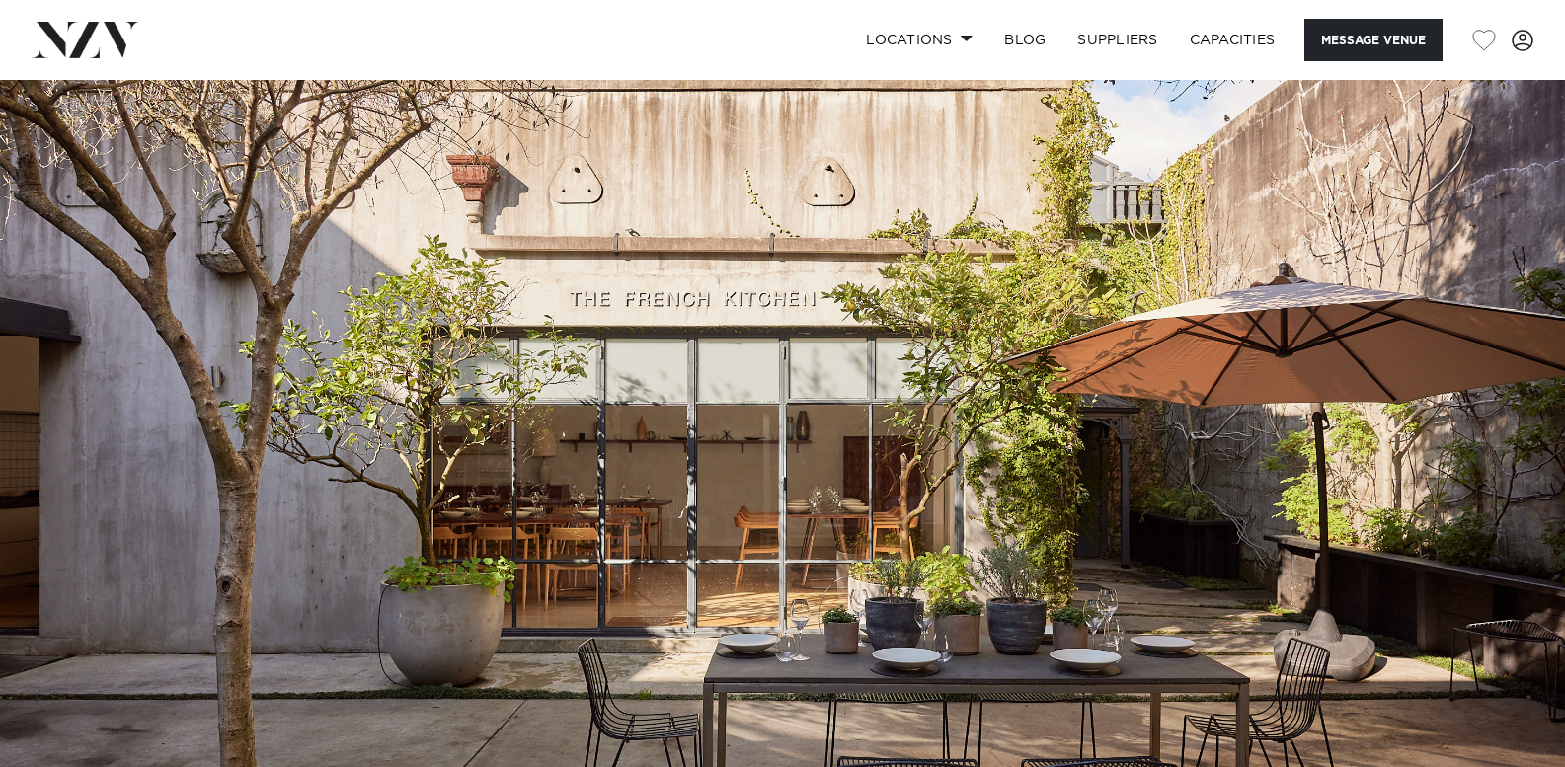
drag, startPoint x: 1466, startPoint y: 641, endPoint x: 1550, endPoint y: -20, distance: 665.8
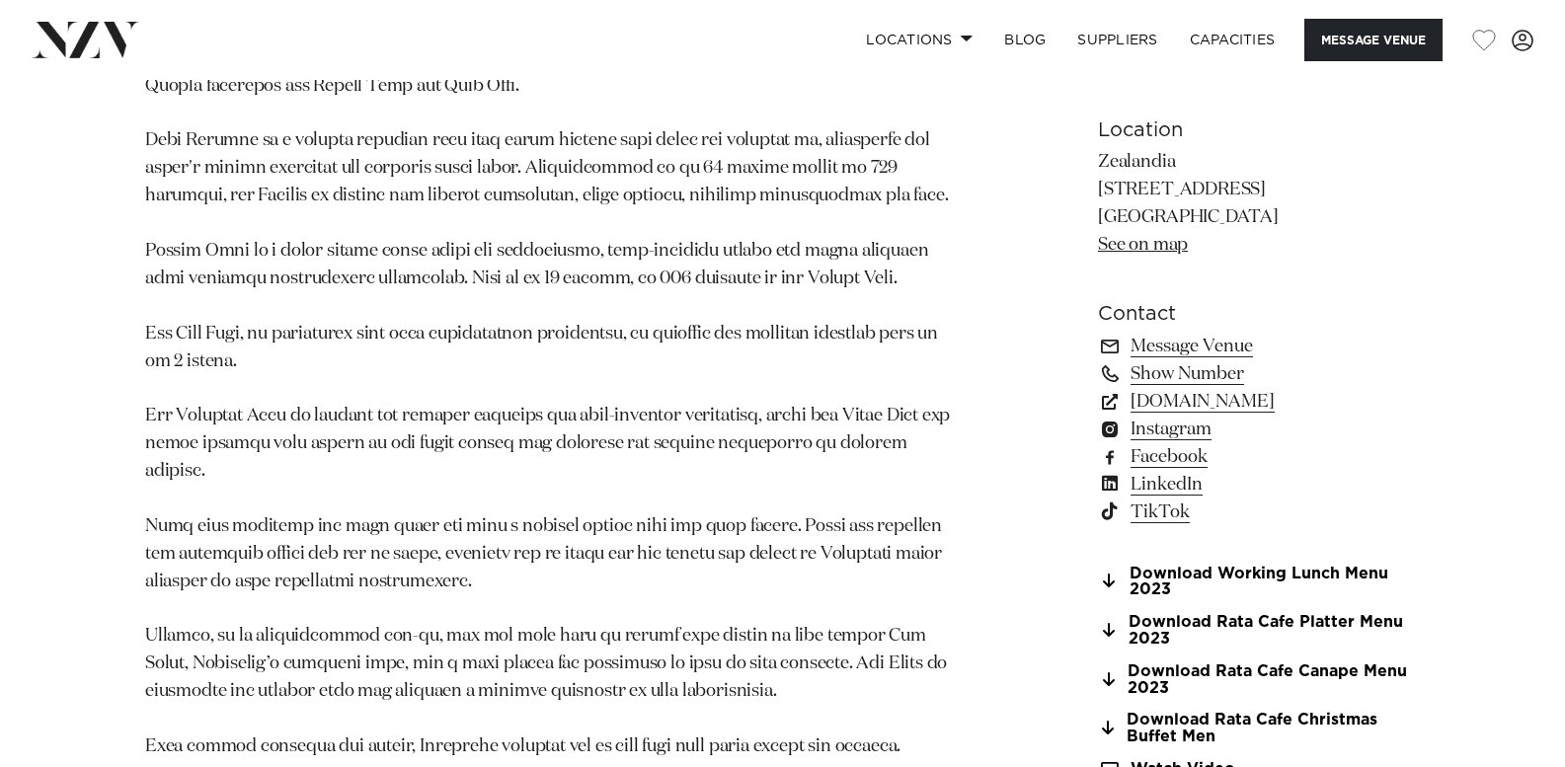
scroll to position [1382, 0]
